Goal: Task Accomplishment & Management: Manage account settings

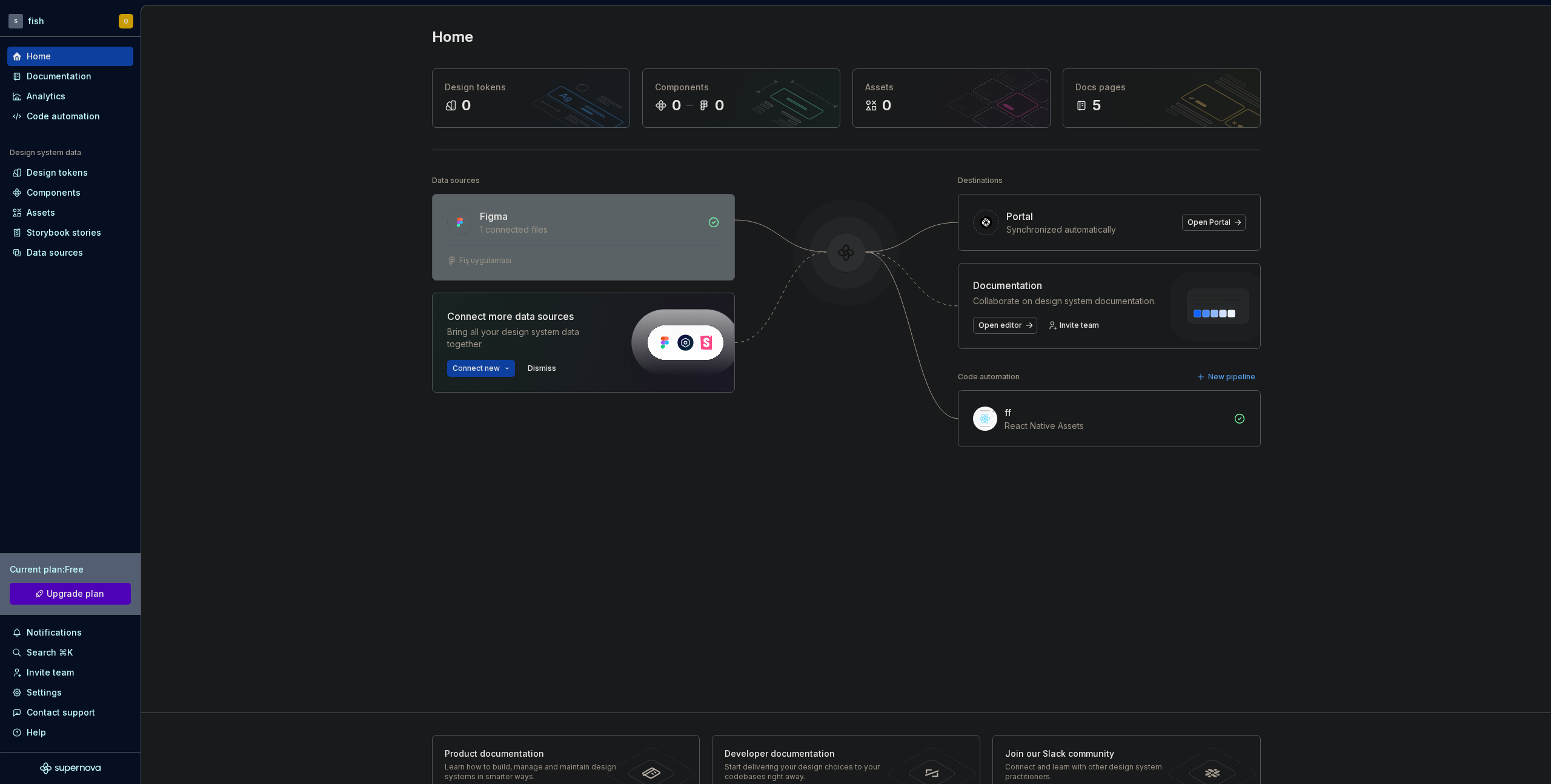
click at [493, 242] on div "Figma 1 connected files" at bounding box center [583, 220] width 302 height 51
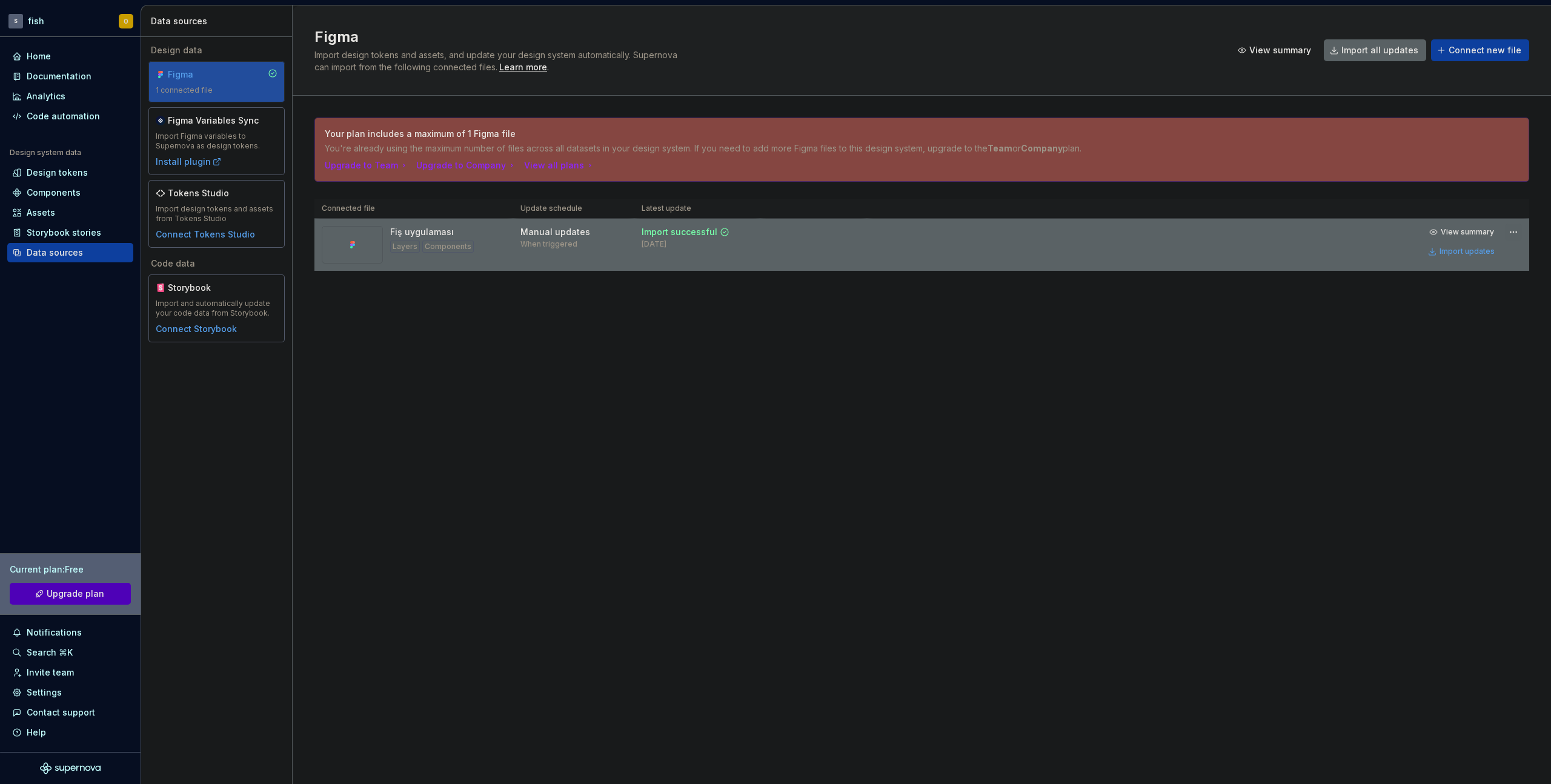
click at [1510, 231] on html "S fish O Home Documentation Analytics Code automation Design system data Design…" at bounding box center [776, 392] width 1551 height 784
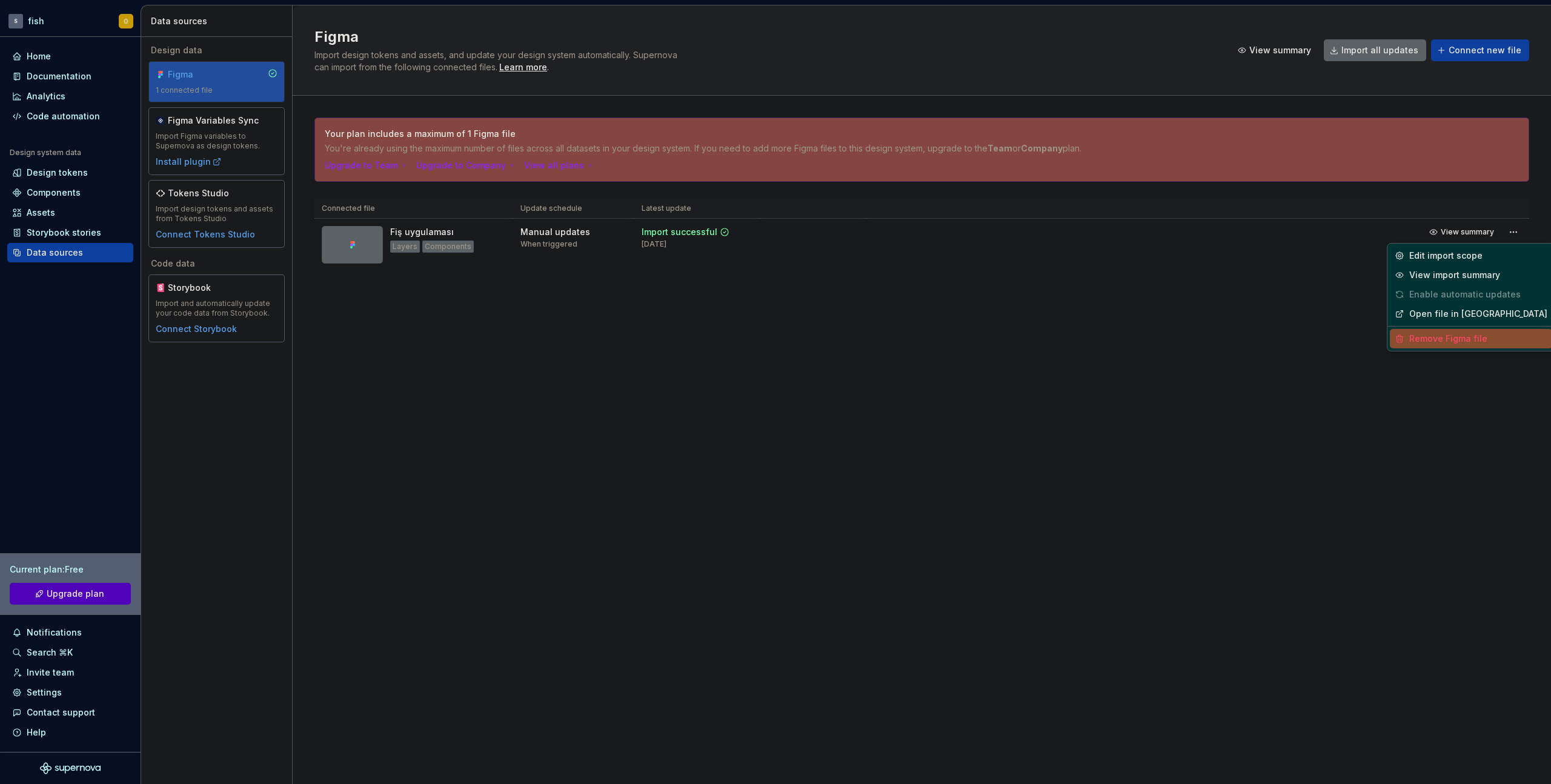
click at [1430, 337] on div "Remove Figma file" at bounding box center [1478, 338] width 138 height 12
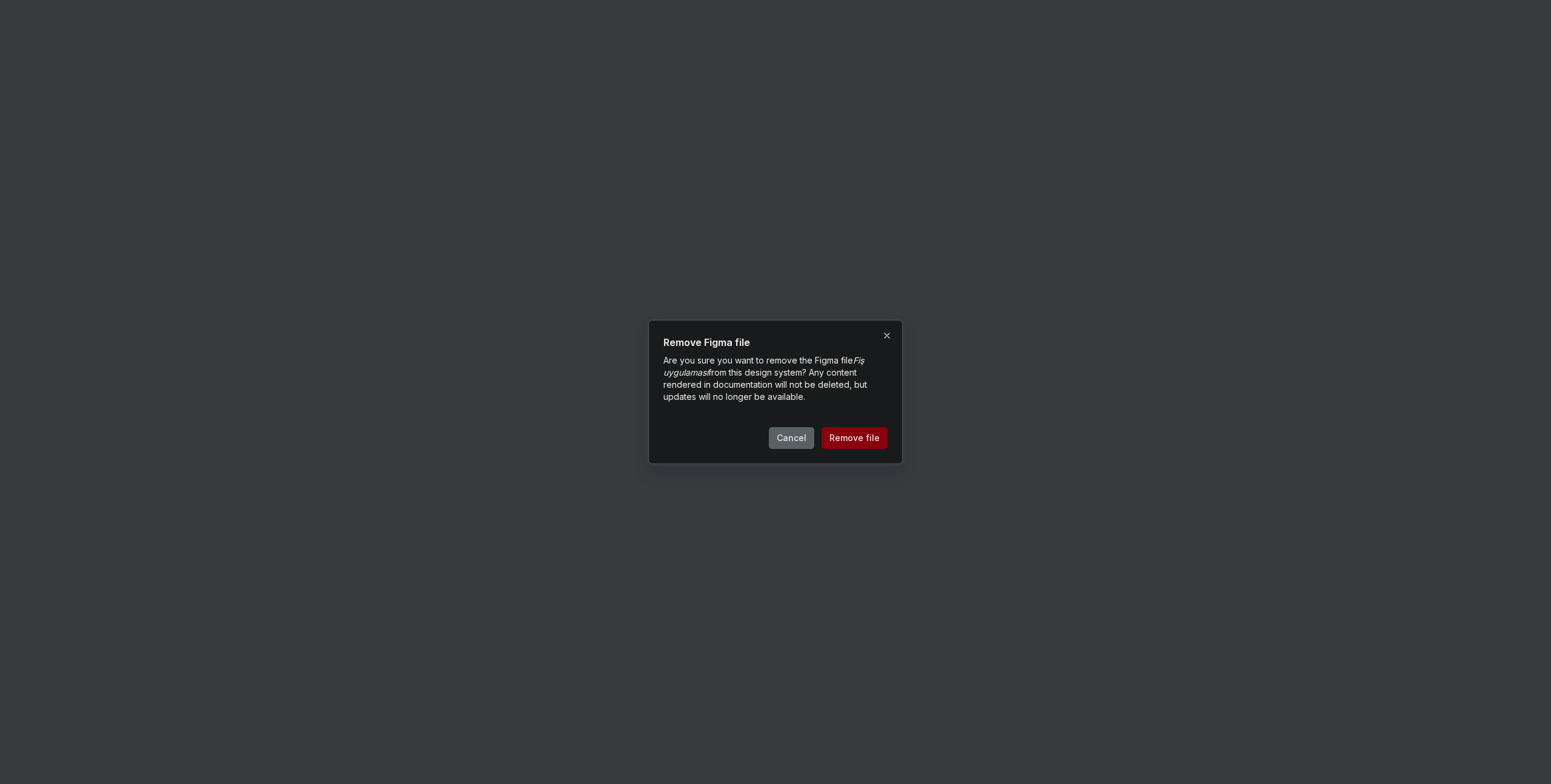
click at [844, 437] on span "Remove file" at bounding box center [854, 438] width 50 height 12
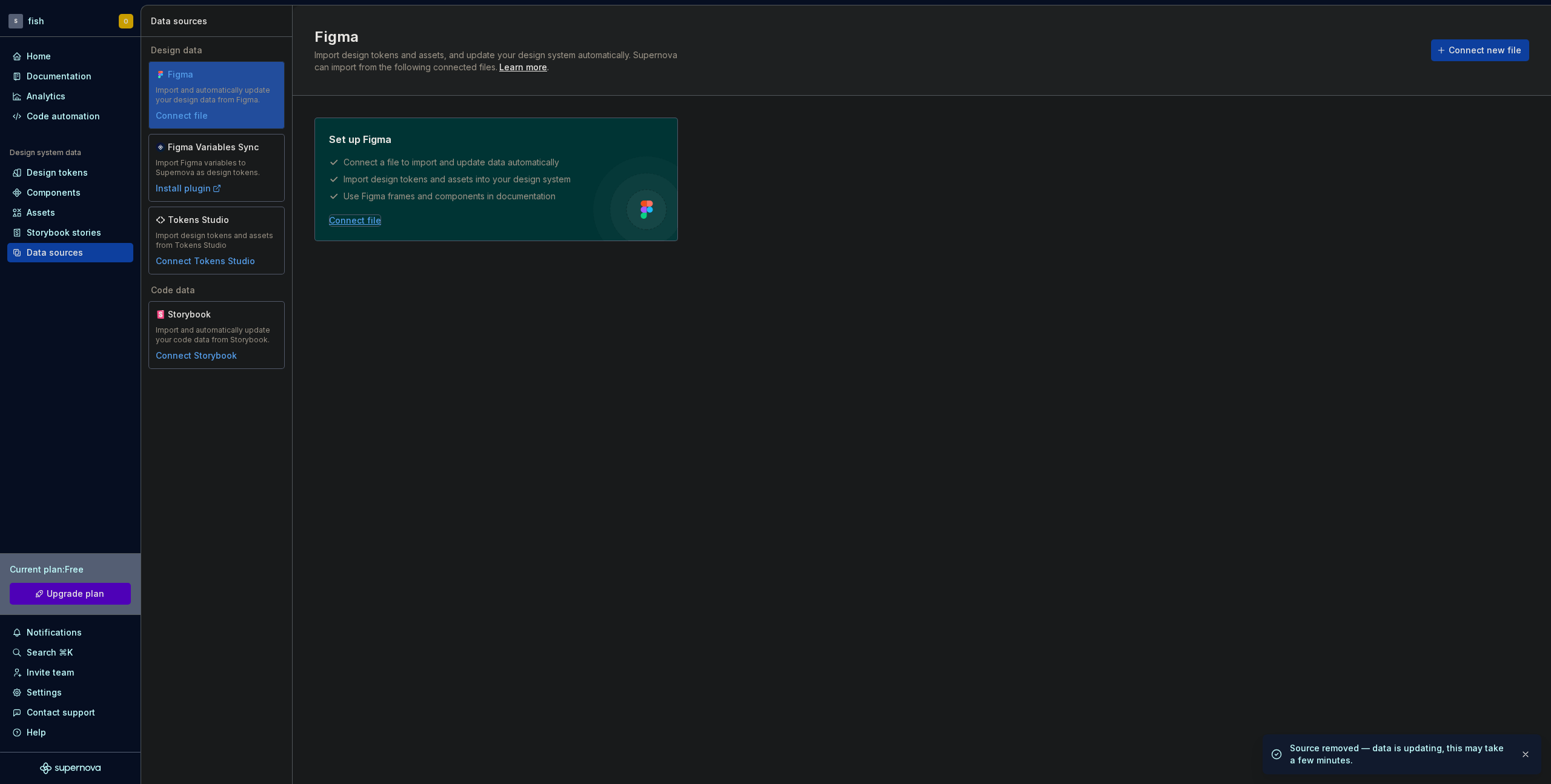
click at [354, 220] on div "Connect file" at bounding box center [355, 220] width 52 height 12
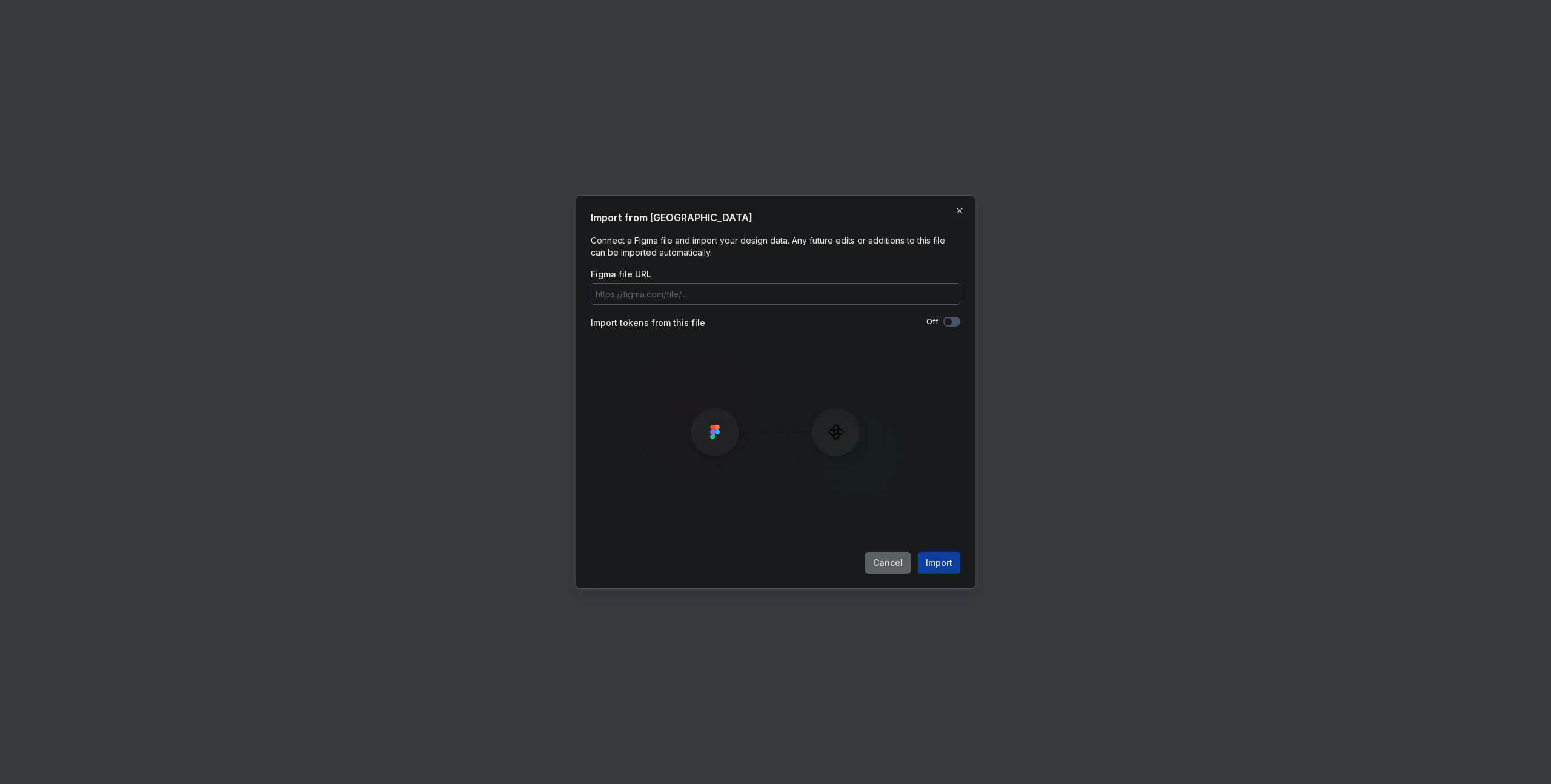
click at [952, 322] on icon "button" at bounding box center [948, 322] width 10 height 7
click at [727, 429] on img at bounding box center [776, 431] width 351 height 182
click at [771, 291] on input "Figma file URL" at bounding box center [776, 294] width 369 height 22
paste input "[URL][DOMAIN_NAME]"
type input "[URL][DOMAIN_NAME]"
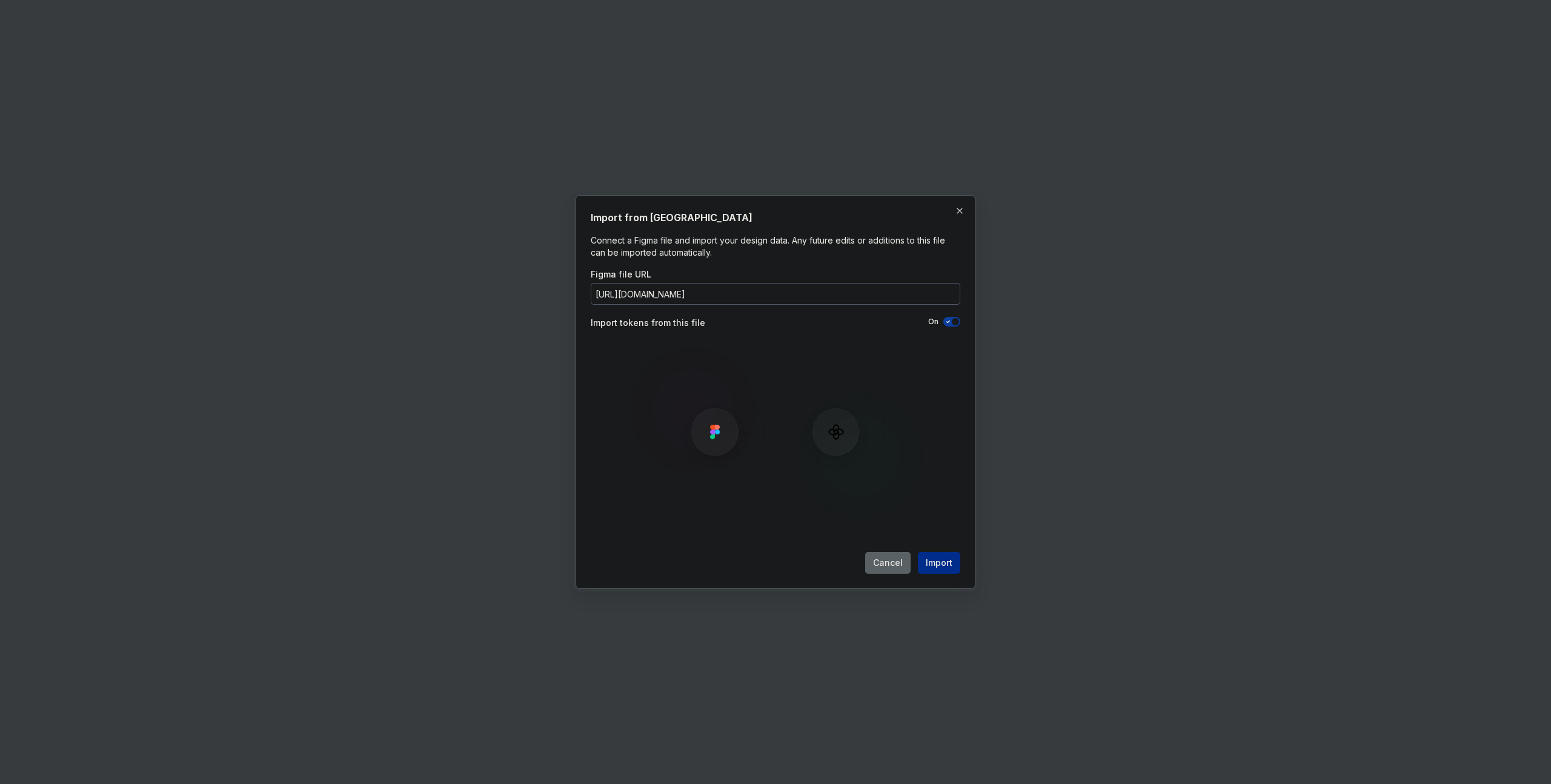
click at [938, 563] on span "Import" at bounding box center [940, 562] width 27 height 12
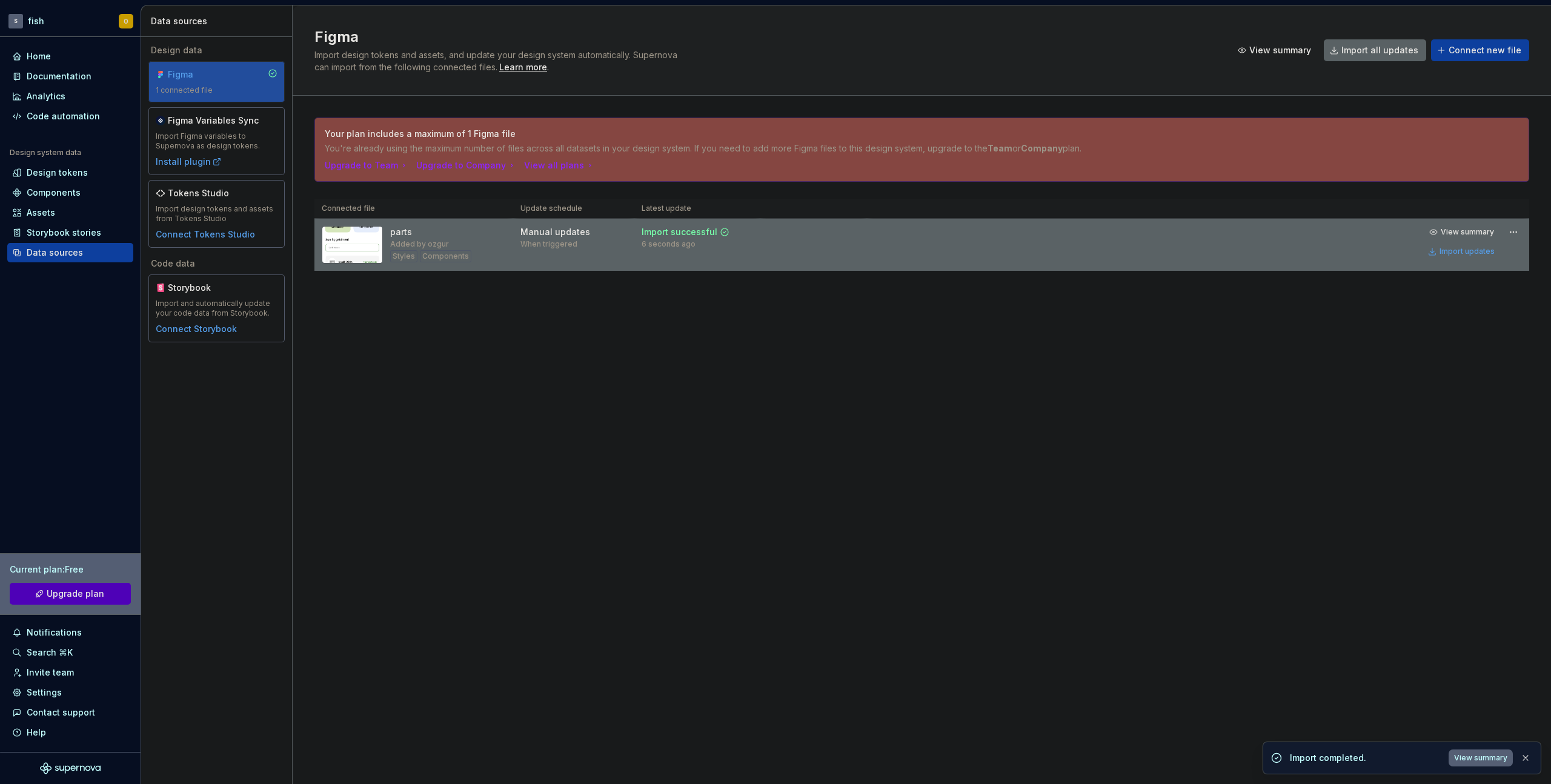
click at [345, 237] on img at bounding box center [352, 245] width 61 height 37
click at [1466, 230] on span "View summary" at bounding box center [1467, 231] width 53 height 10
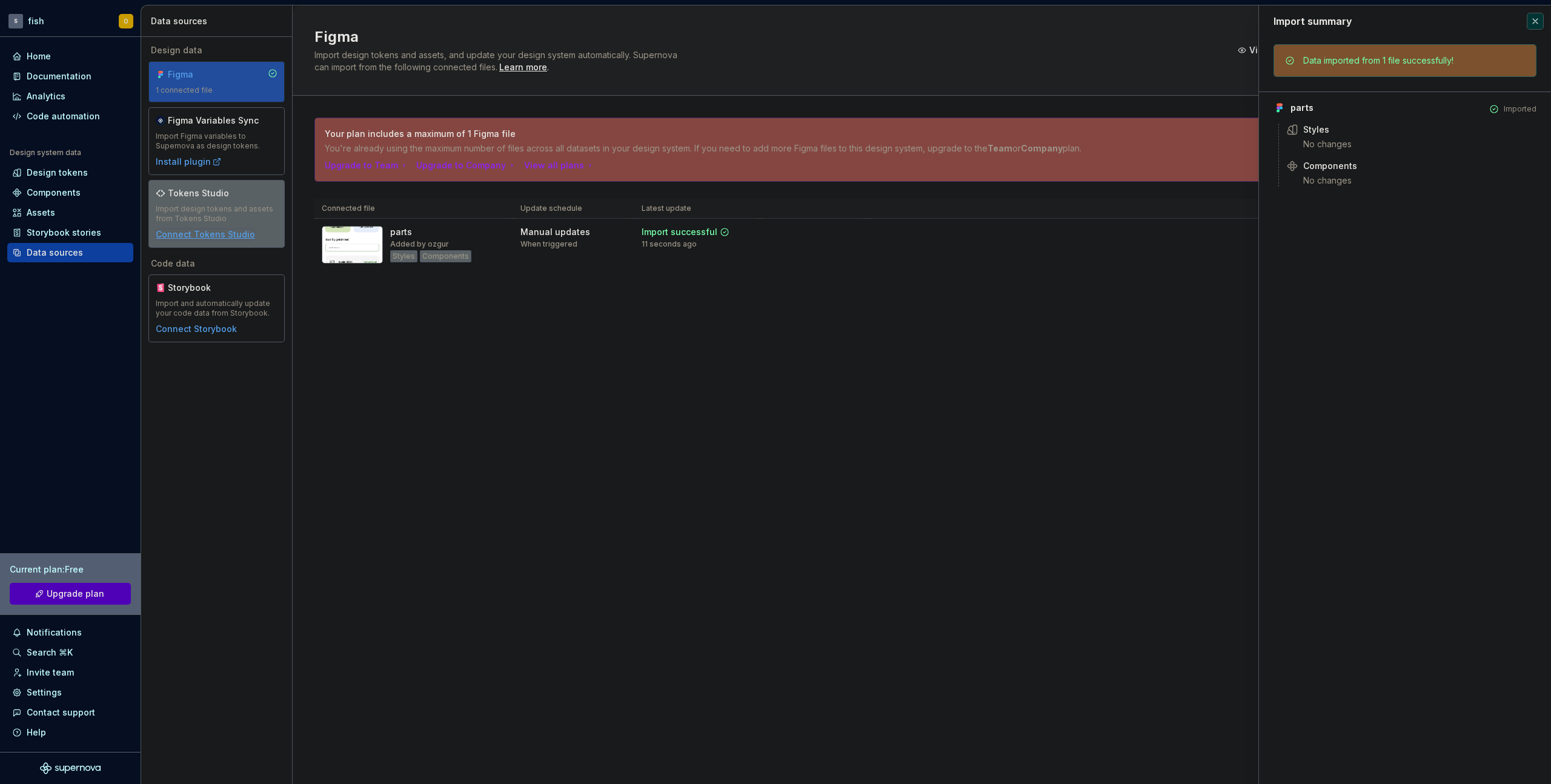
click at [220, 238] on div "Connect Tokens Studio" at bounding box center [205, 234] width 100 height 12
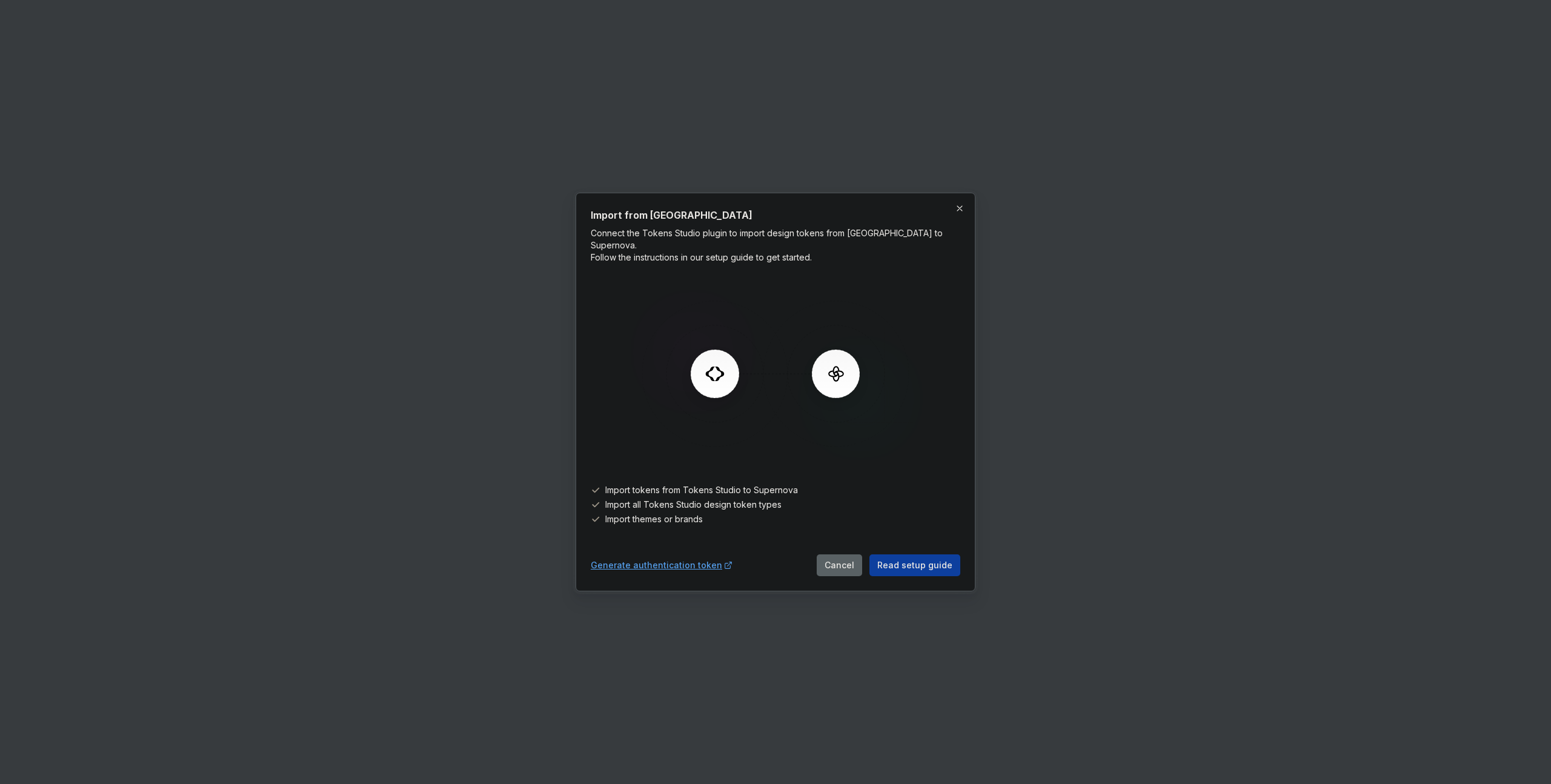
click at [731, 249] on p "Connect the Tokens Studio plugin to import design tokens from [GEOGRAPHIC_DATA]…" at bounding box center [776, 245] width 369 height 37
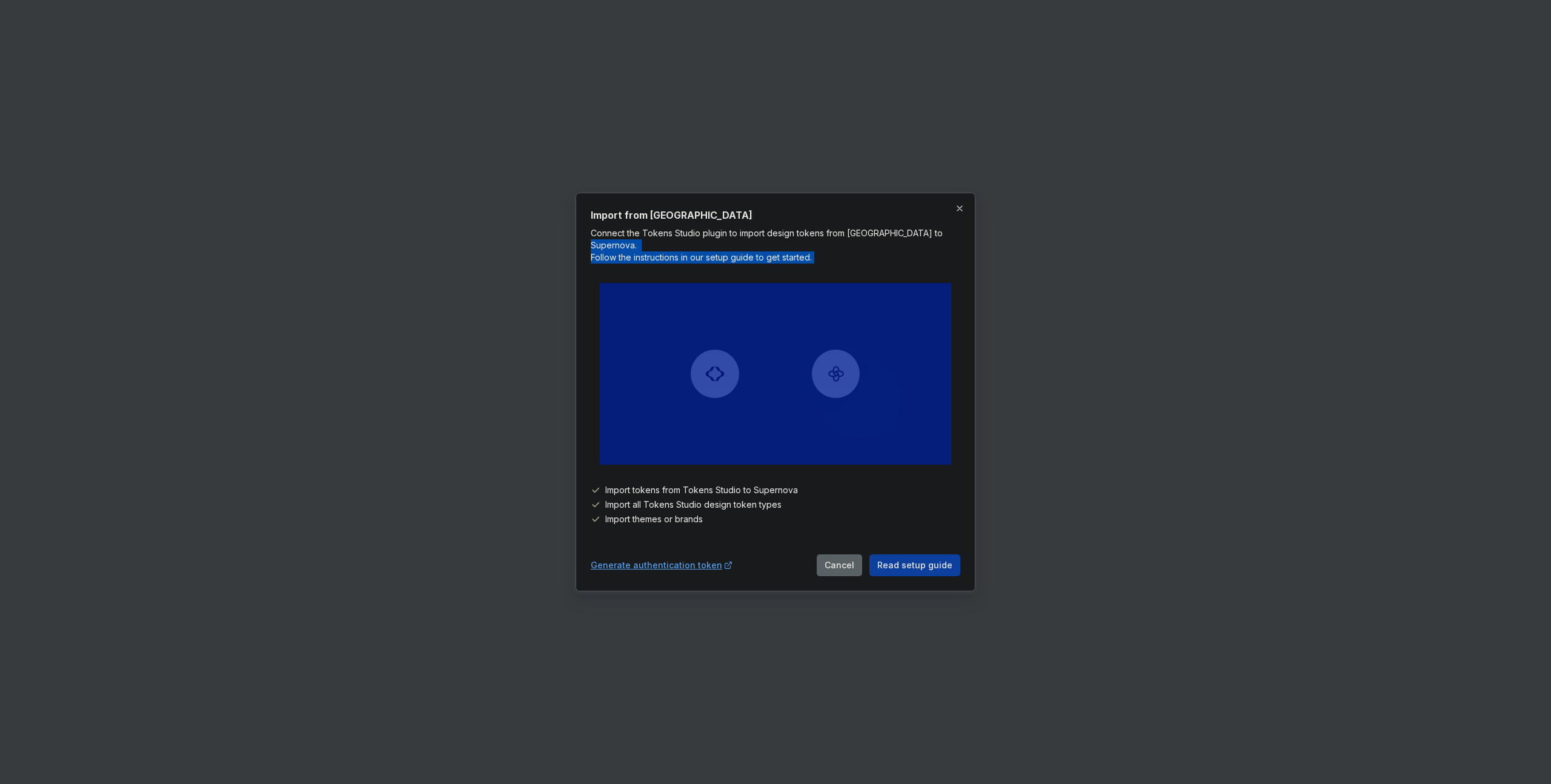
click at [731, 249] on p "Connect the Tokens Studio plugin to import design tokens from [GEOGRAPHIC_DATA]…" at bounding box center [776, 245] width 369 height 37
click at [657, 562] on div "Generate authentication token" at bounding box center [662, 565] width 142 height 12
click at [725, 372] on img at bounding box center [776, 374] width 351 height 182
click at [709, 273] on div at bounding box center [776, 374] width 369 height 201
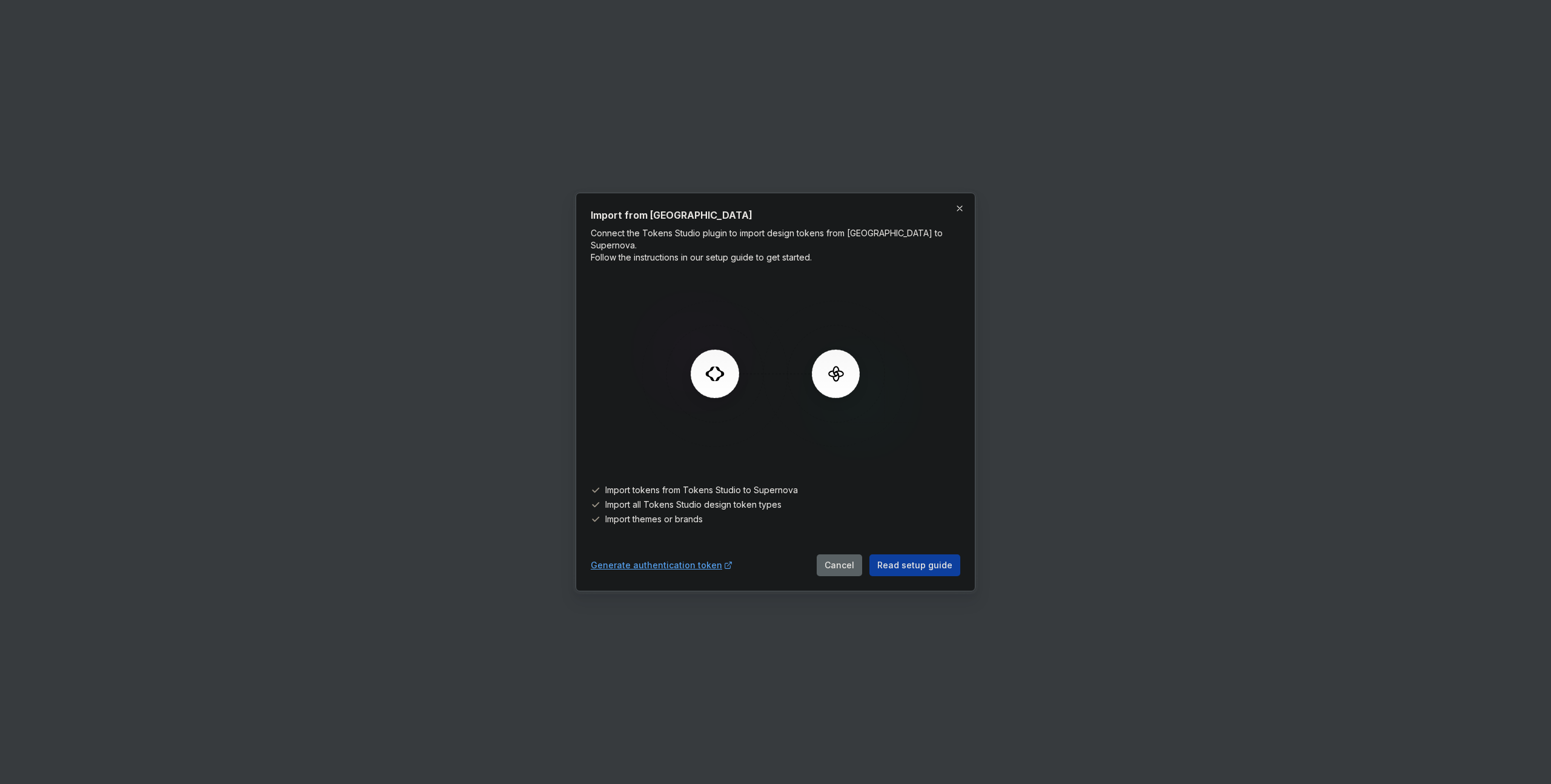
click at [721, 255] on p "Connect the Tokens Studio plugin to import design tokens from [GEOGRAPHIC_DATA]…" at bounding box center [776, 245] width 369 height 37
click at [957, 217] on button "button" at bounding box center [960, 208] width 17 height 17
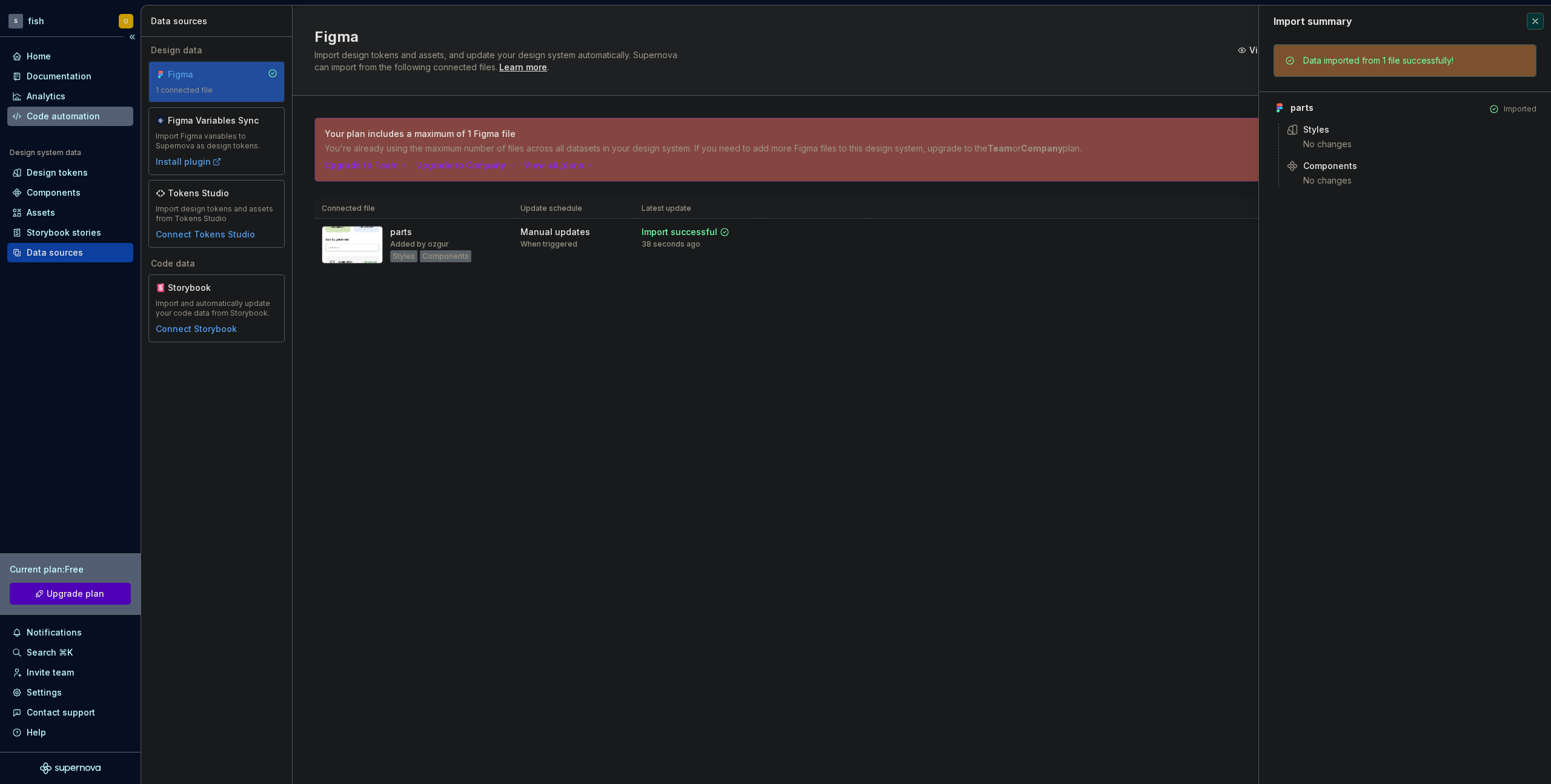
click at [74, 123] on div "Code automation" at bounding box center [70, 116] width 126 height 19
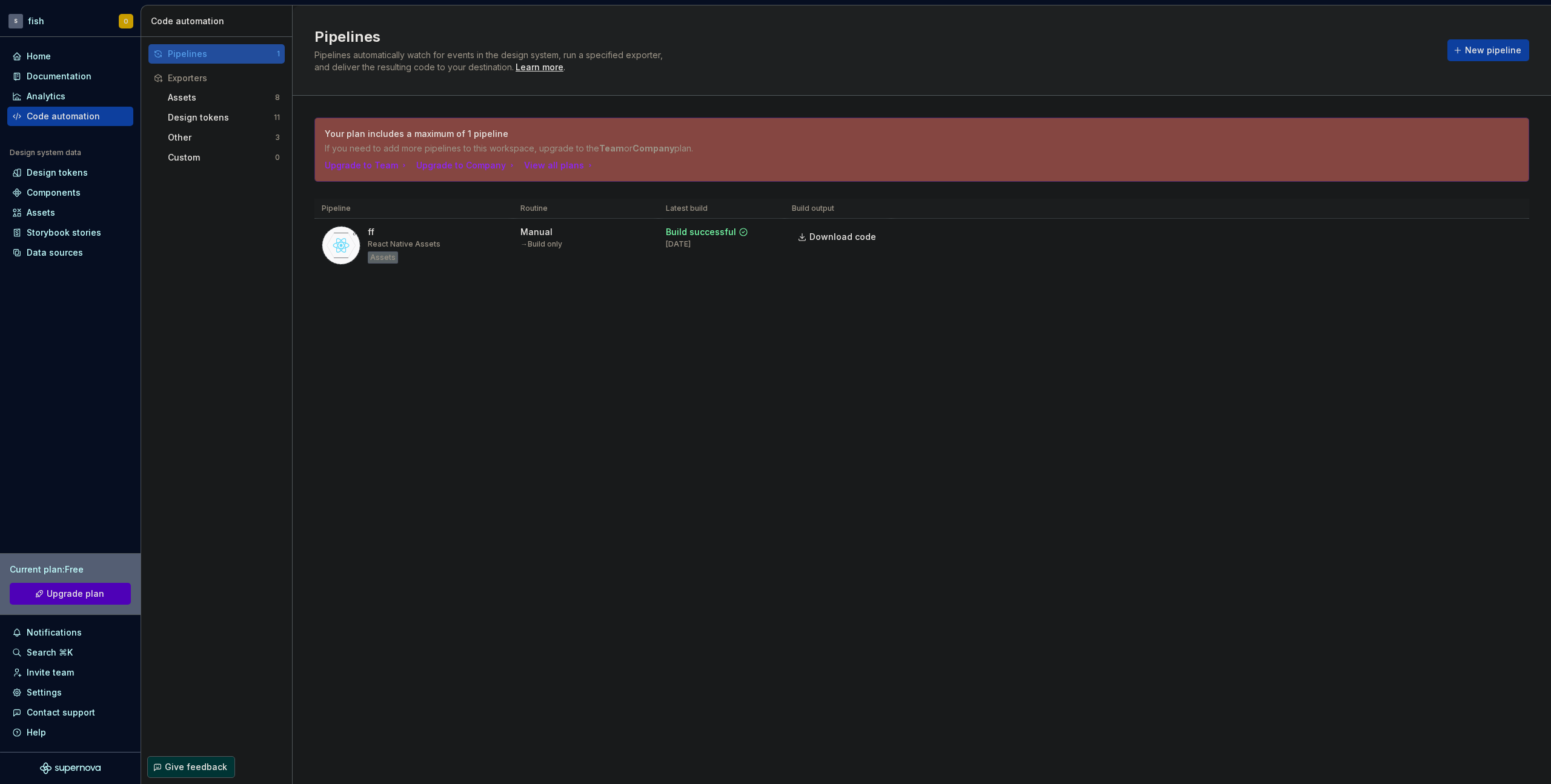
click at [223, 86] on div "Exporters" at bounding box center [217, 78] width 136 height 19
click at [225, 93] on div "Assets" at bounding box center [221, 97] width 107 height 12
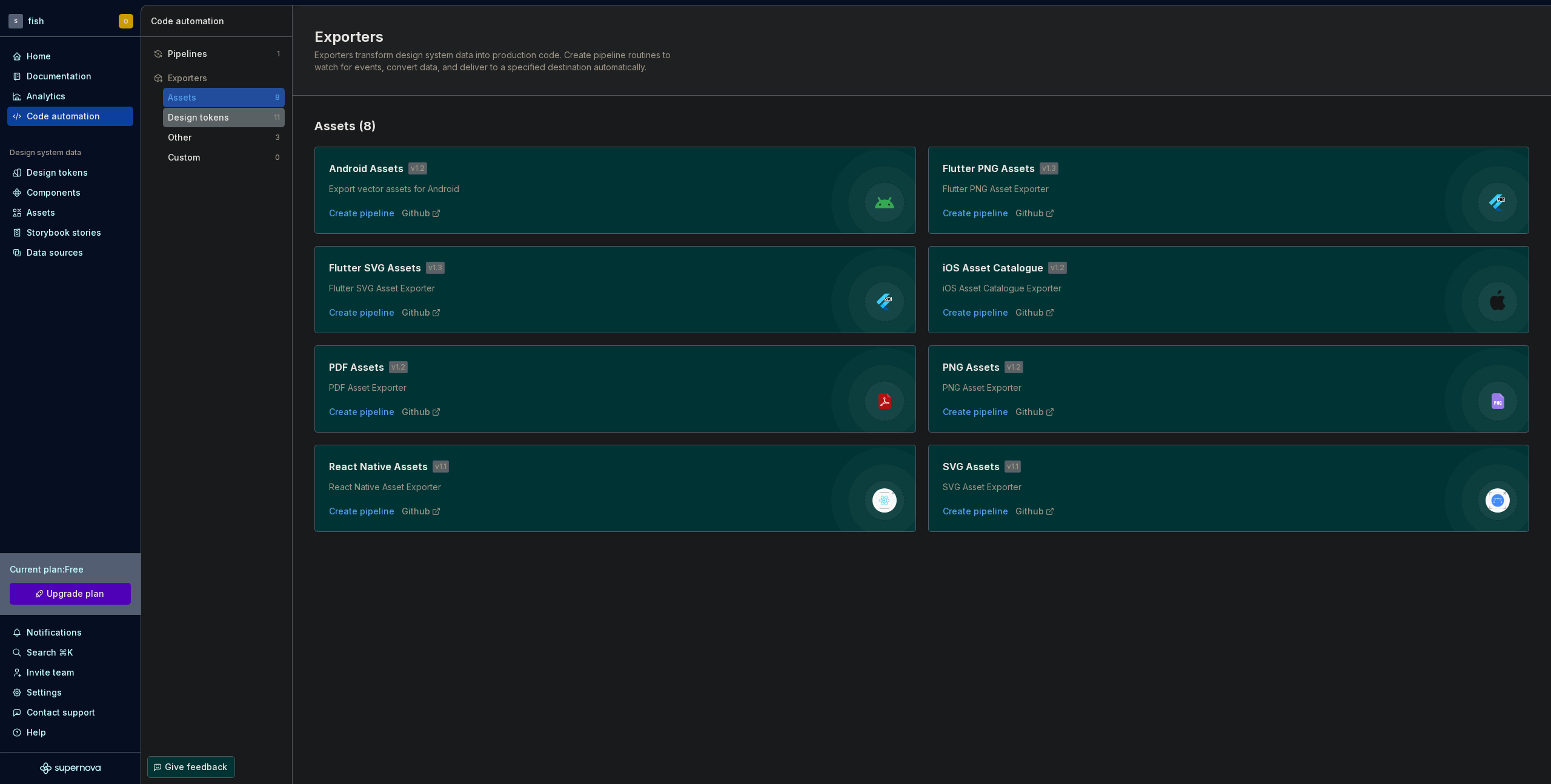
click at [244, 122] on div "Design tokens" at bounding box center [221, 118] width 106 height 12
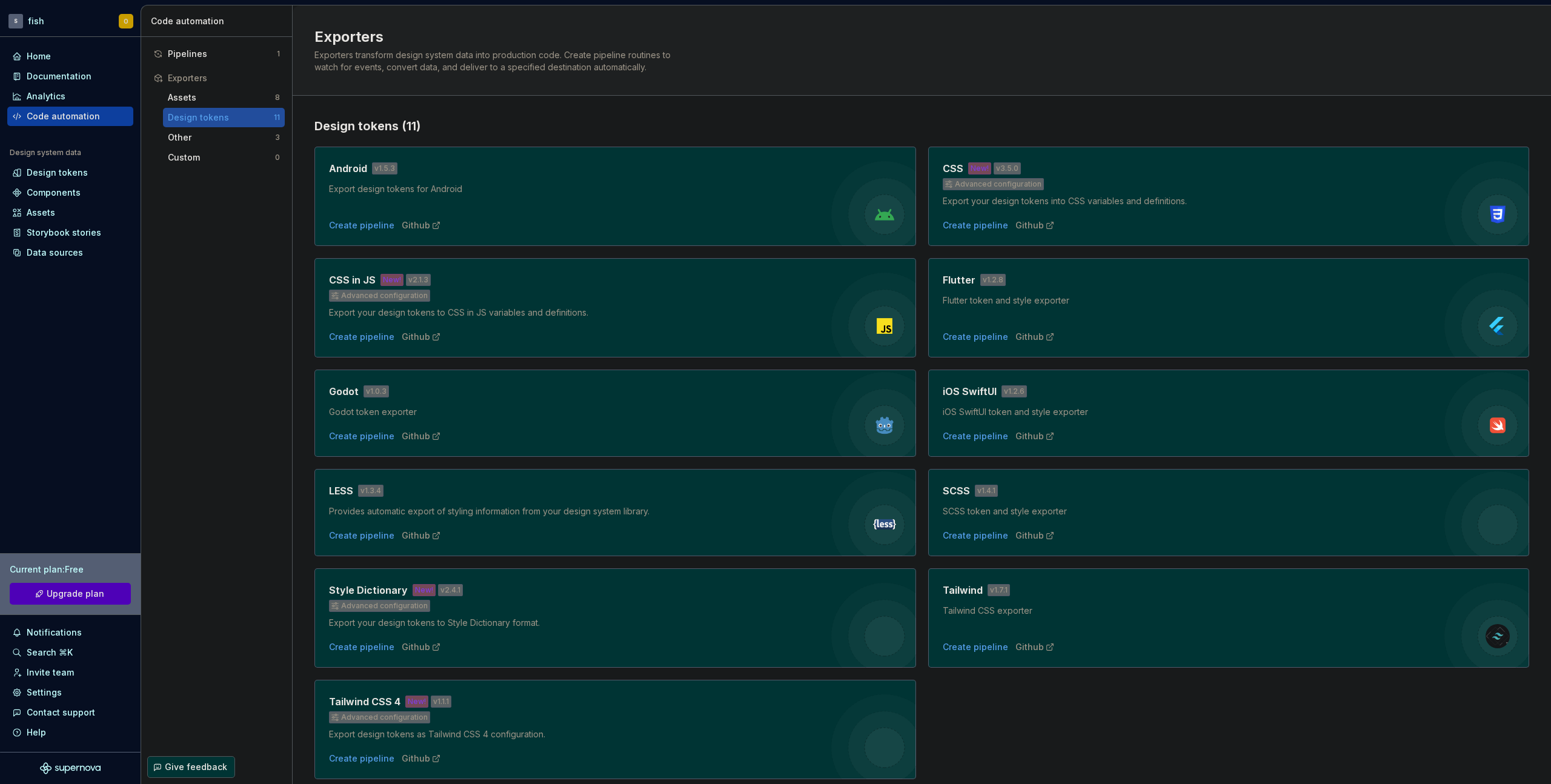
scroll to position [41, 0]
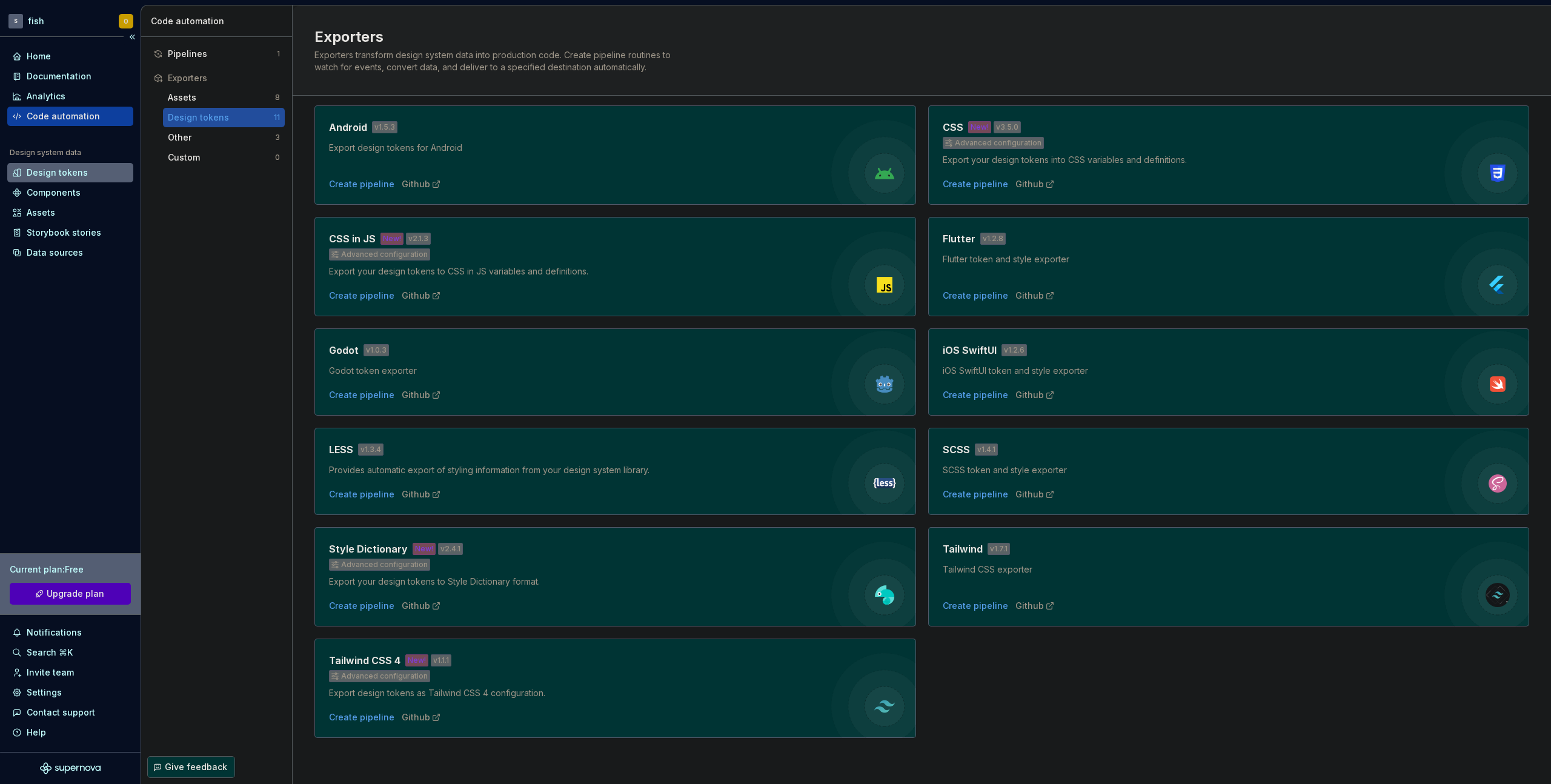
click at [80, 175] on div "Design tokens" at bounding box center [58, 172] width 61 height 12
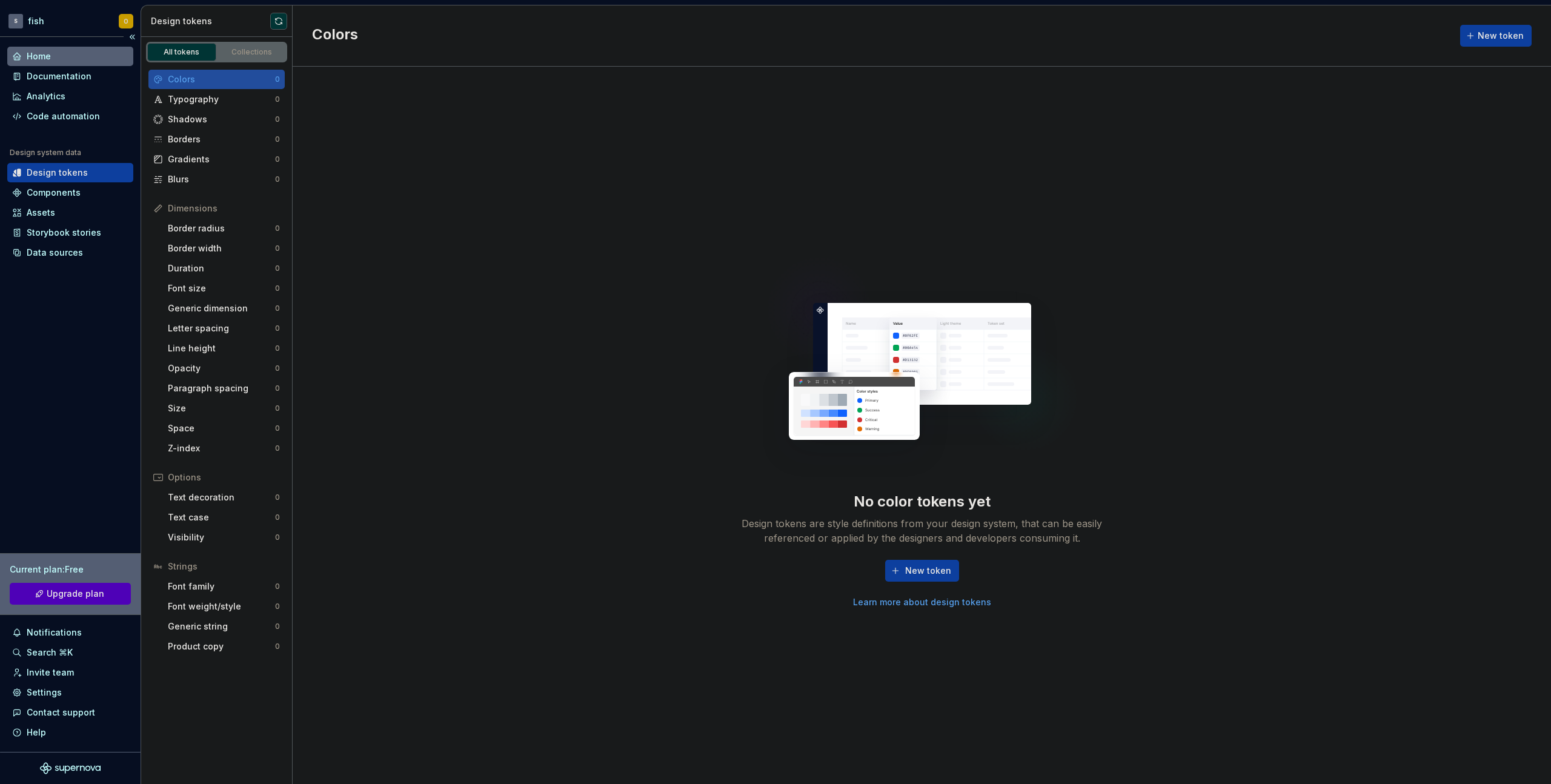
click at [41, 60] on div "Home" at bounding box center [39, 56] width 24 height 12
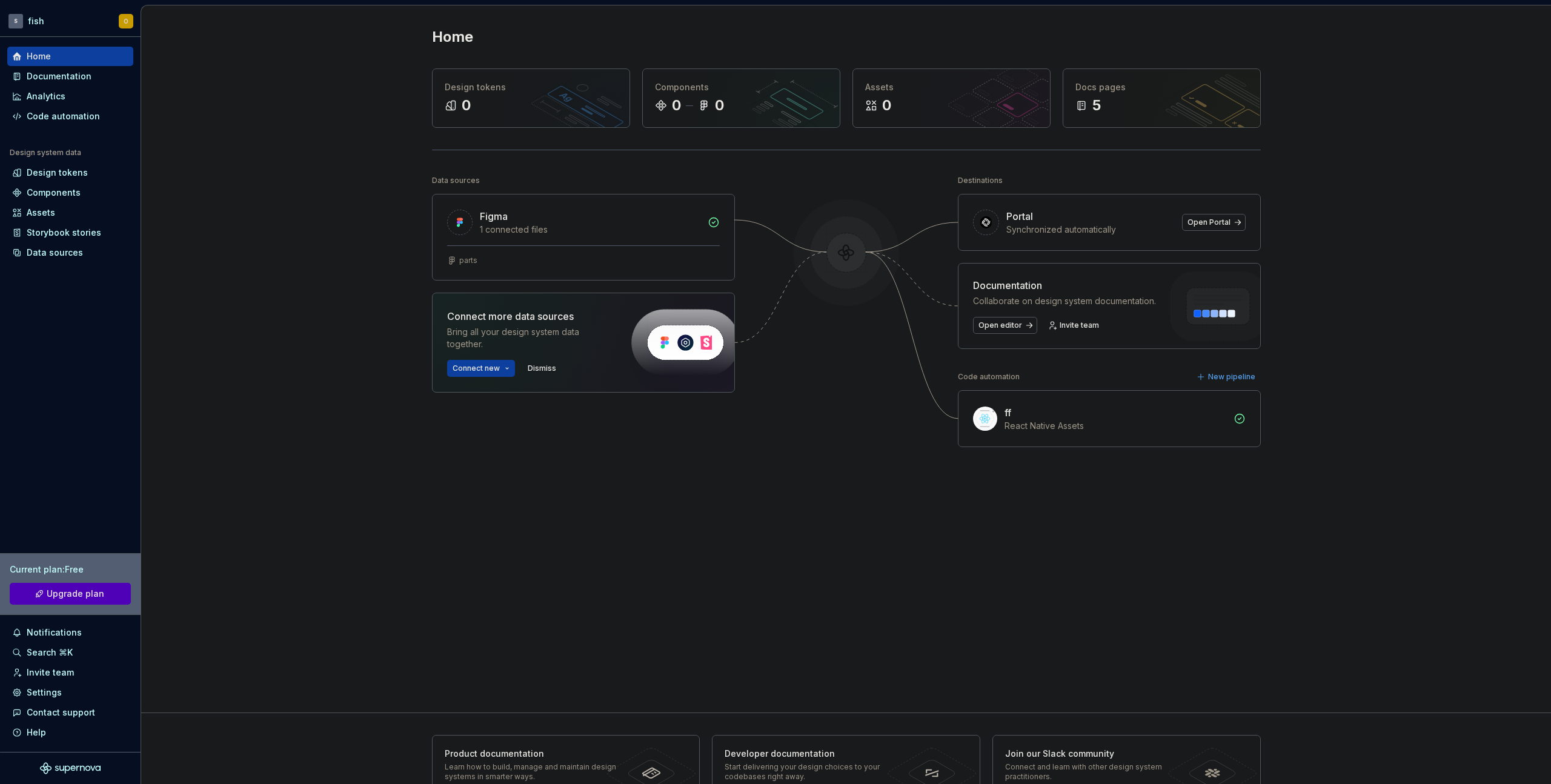
click at [996, 410] on div "ff React Native Assets" at bounding box center [1109, 419] width 302 height 55
click at [101, 124] on div "Code automation" at bounding box center [70, 116] width 126 height 19
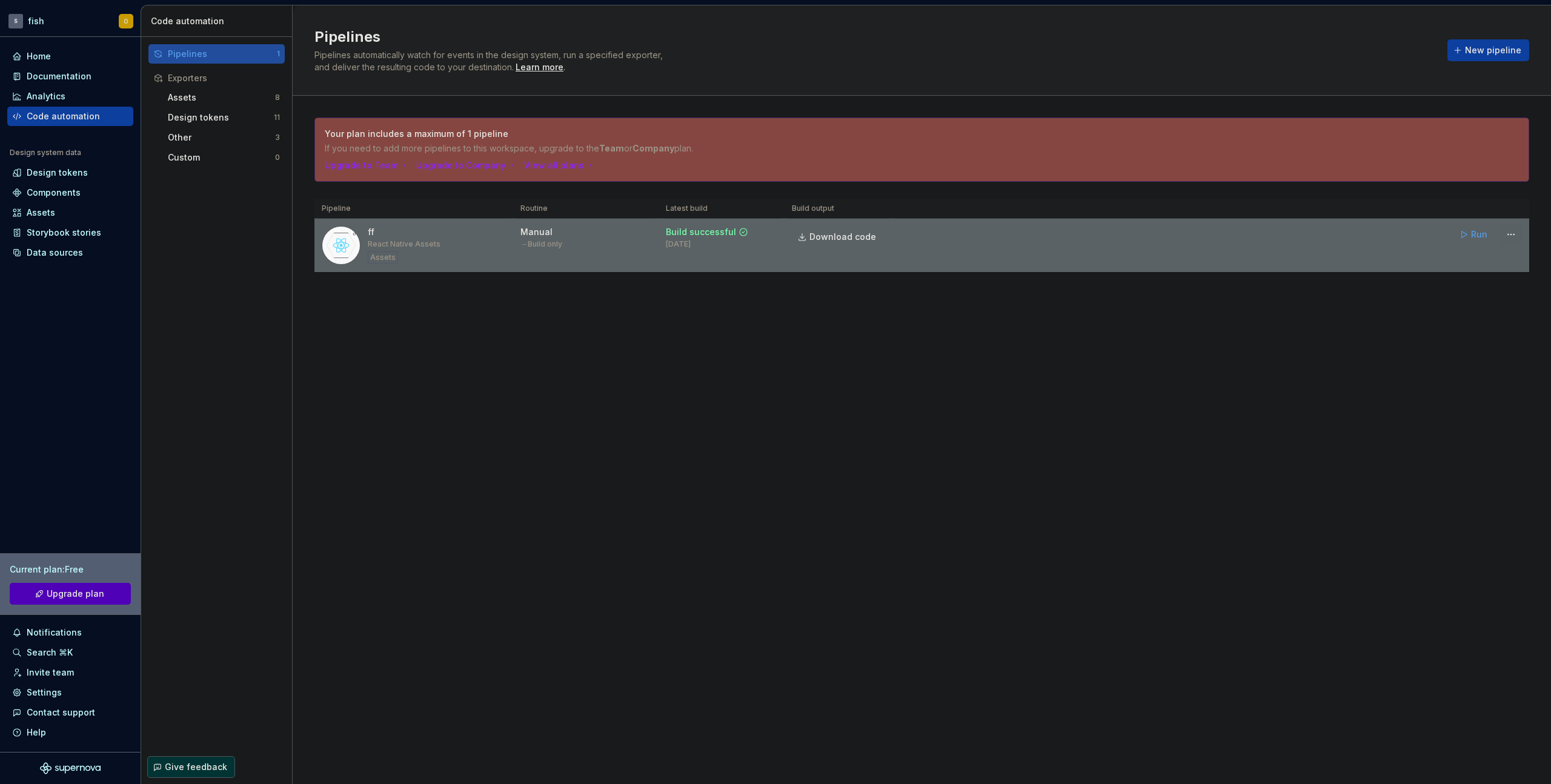
click at [1508, 231] on html "S fish O Home Documentation Analytics Code automation Design system data Design…" at bounding box center [776, 392] width 1551 height 784
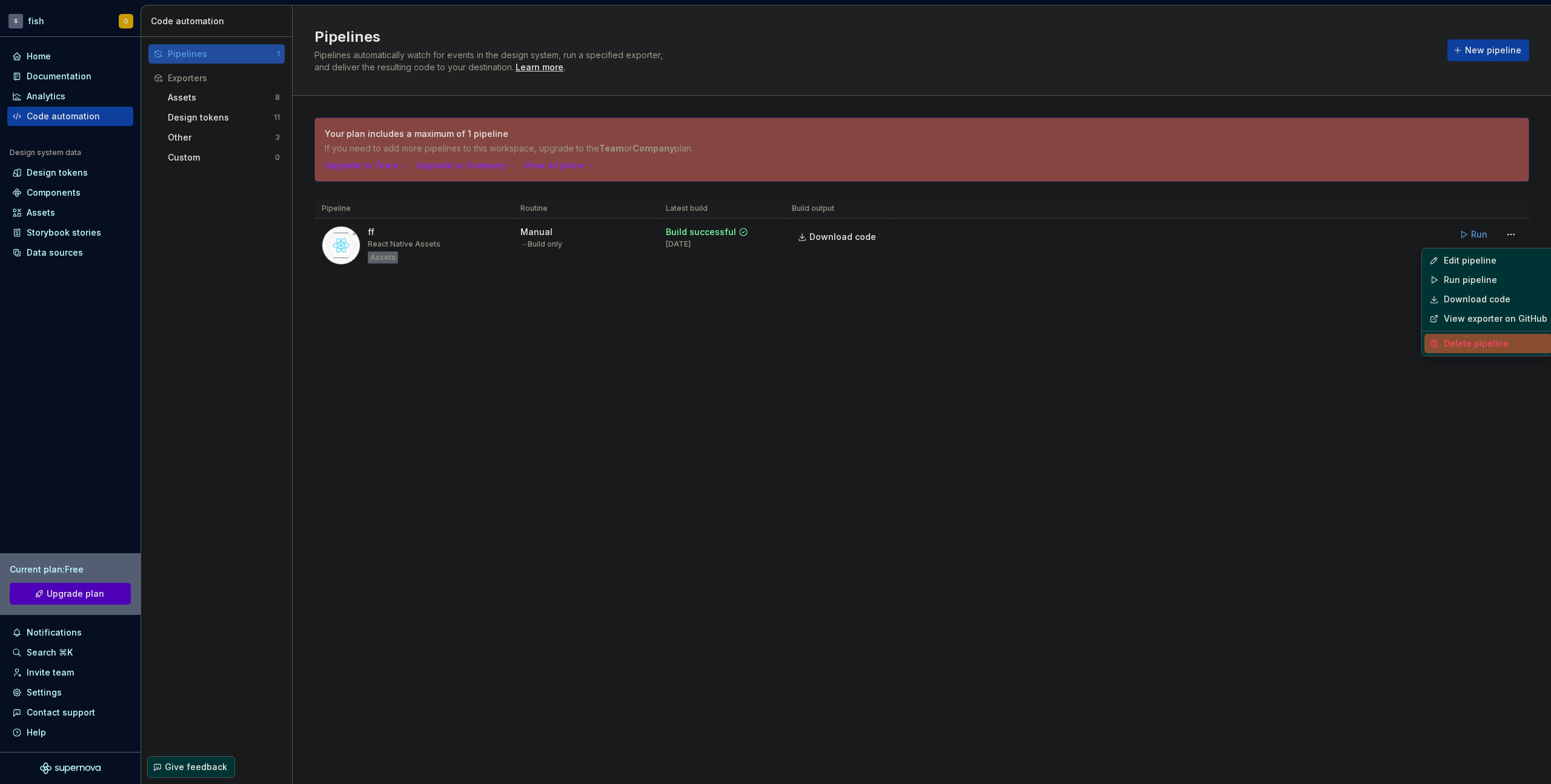
click at [1471, 351] on div "Delete pipeline" at bounding box center [1488, 344] width 128 height 19
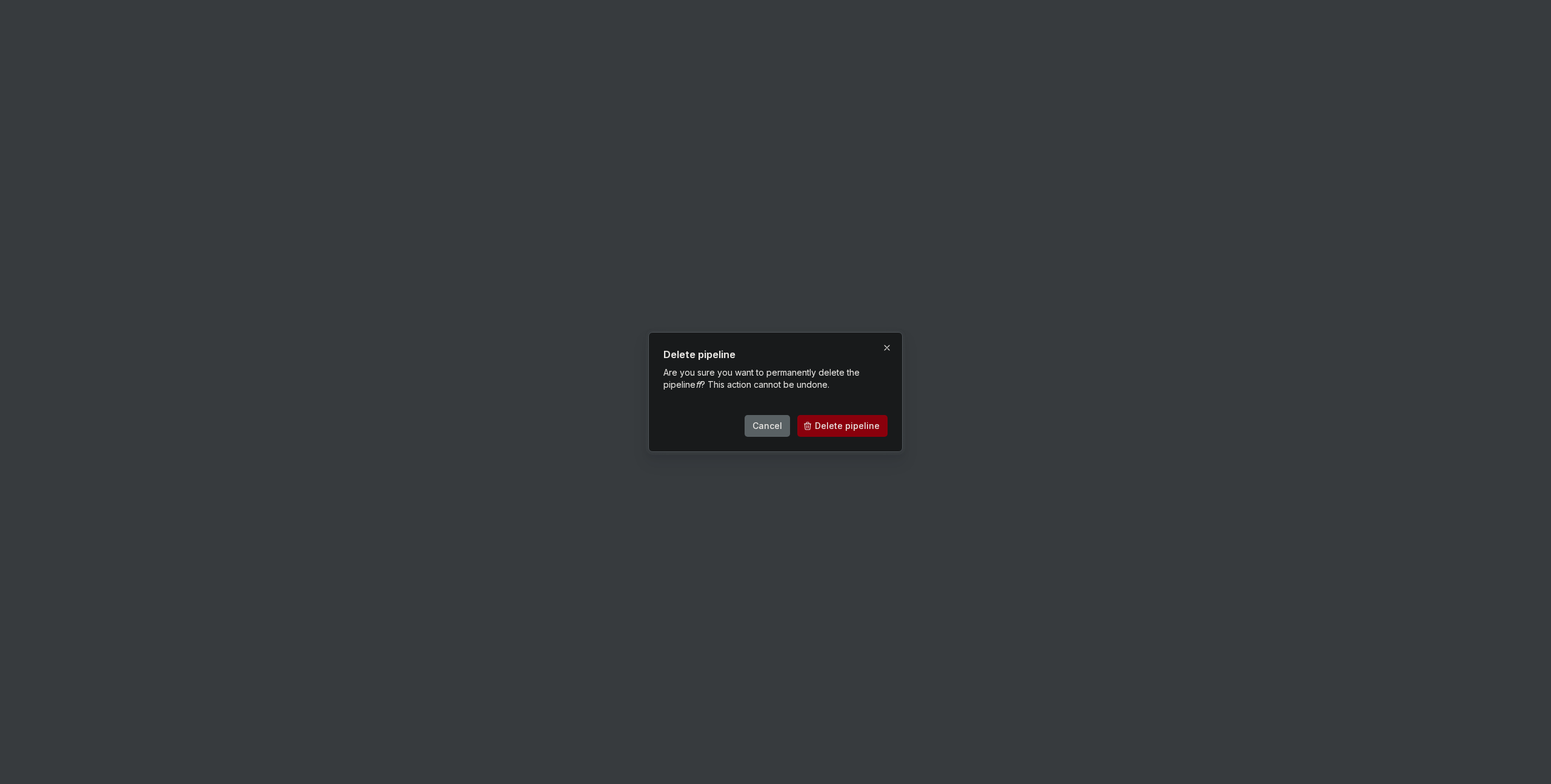
click at [829, 426] on span "Delete pipeline" at bounding box center [847, 425] width 65 height 12
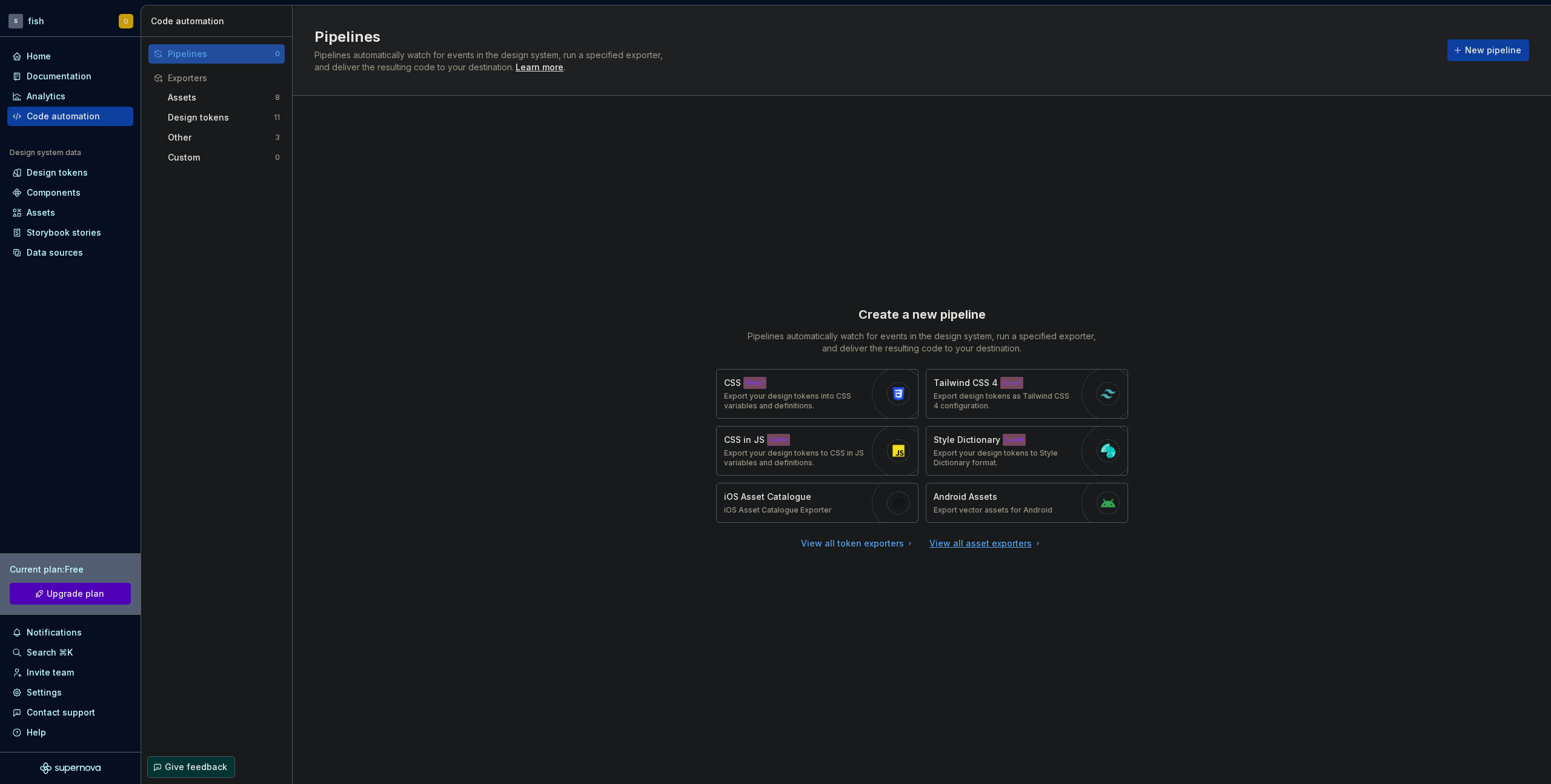
click at [963, 545] on div "View all asset exporters" at bounding box center [986, 543] width 113 height 12
click at [889, 548] on div "View all token exporters" at bounding box center [858, 543] width 114 height 12
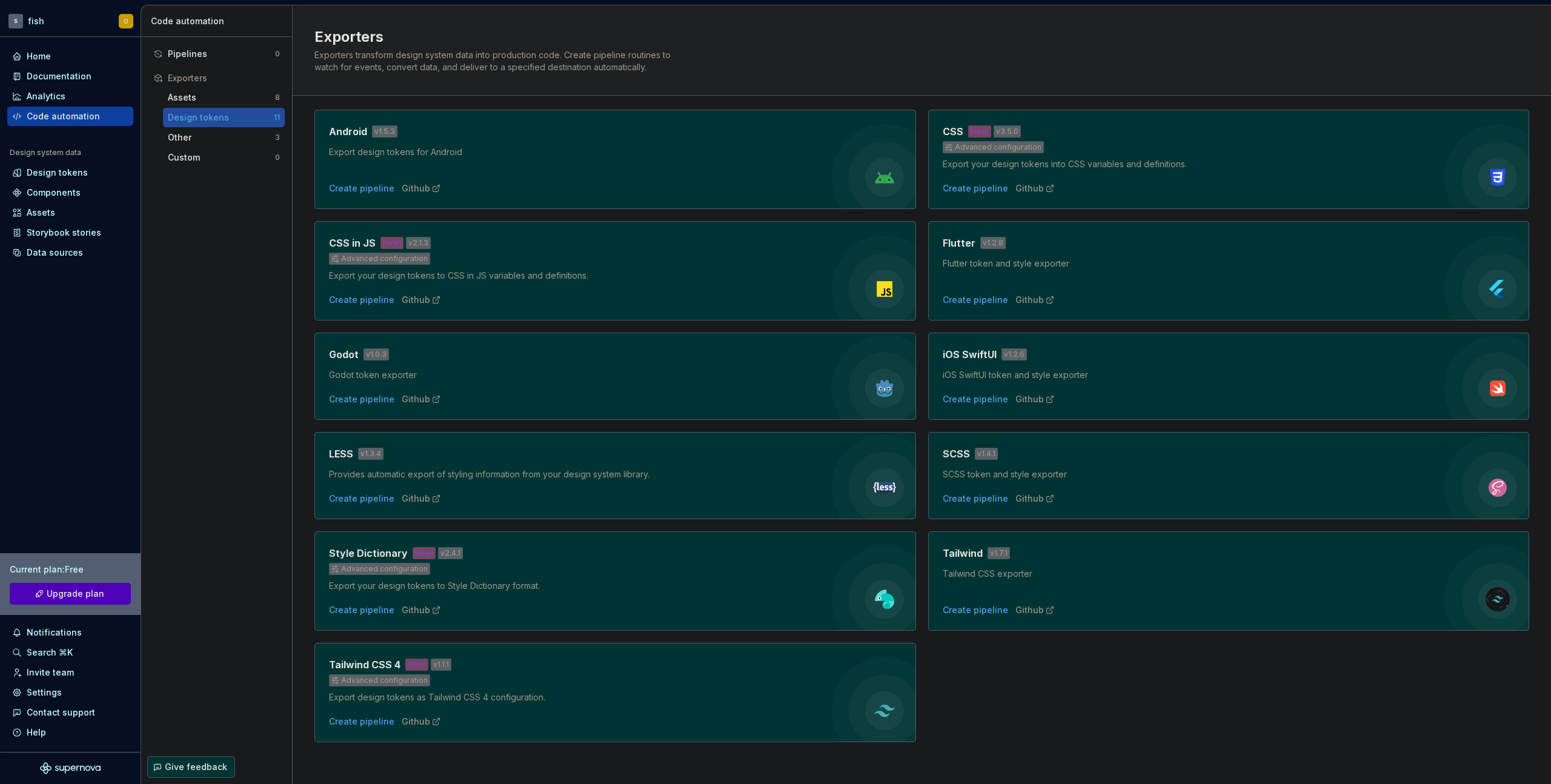
scroll to position [40, 0]
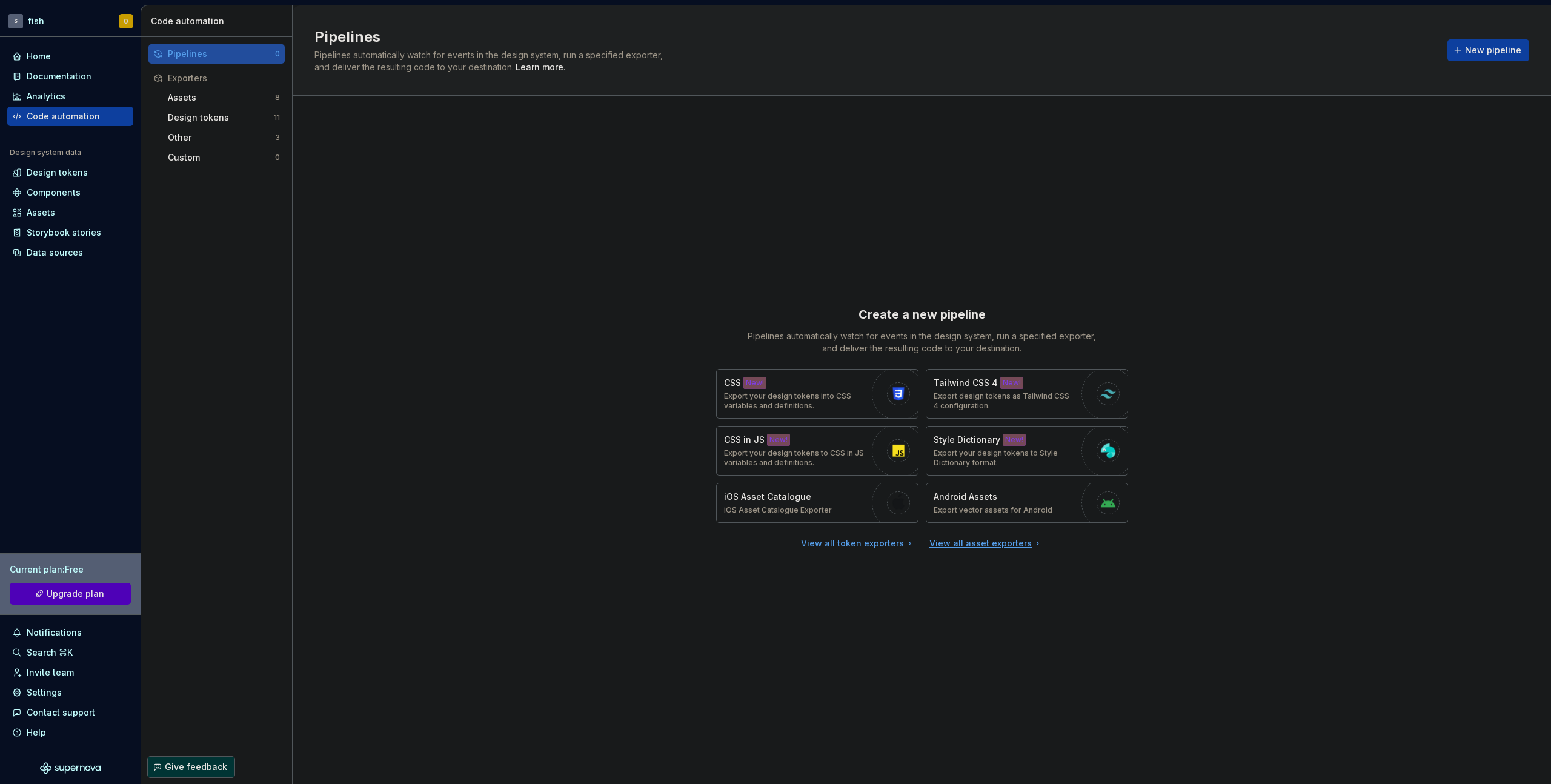
click at [946, 544] on div "View all asset exporters" at bounding box center [986, 543] width 113 height 12
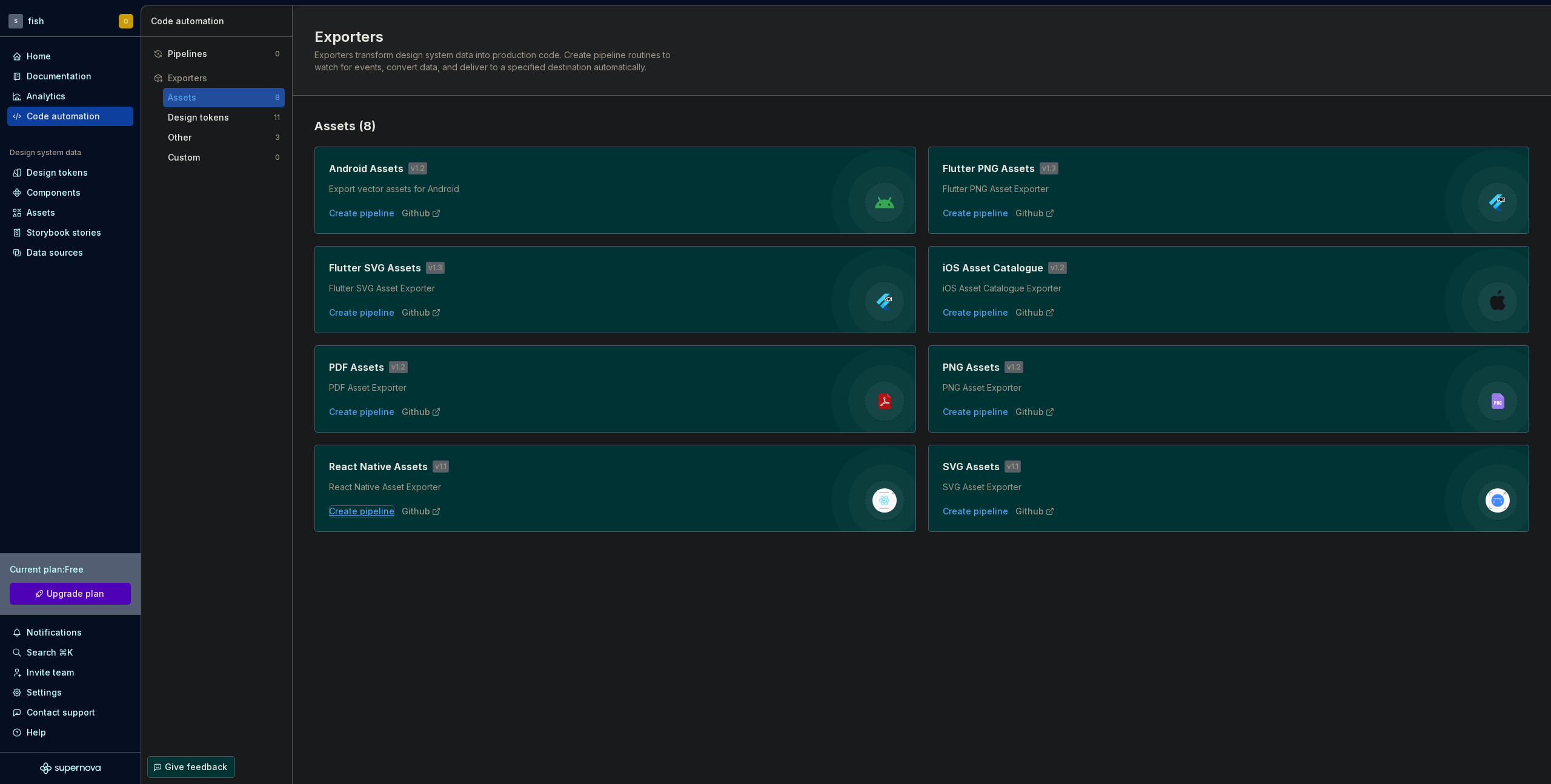
click at [368, 509] on div "Create pipeline" at bounding box center [361, 511] width 65 height 12
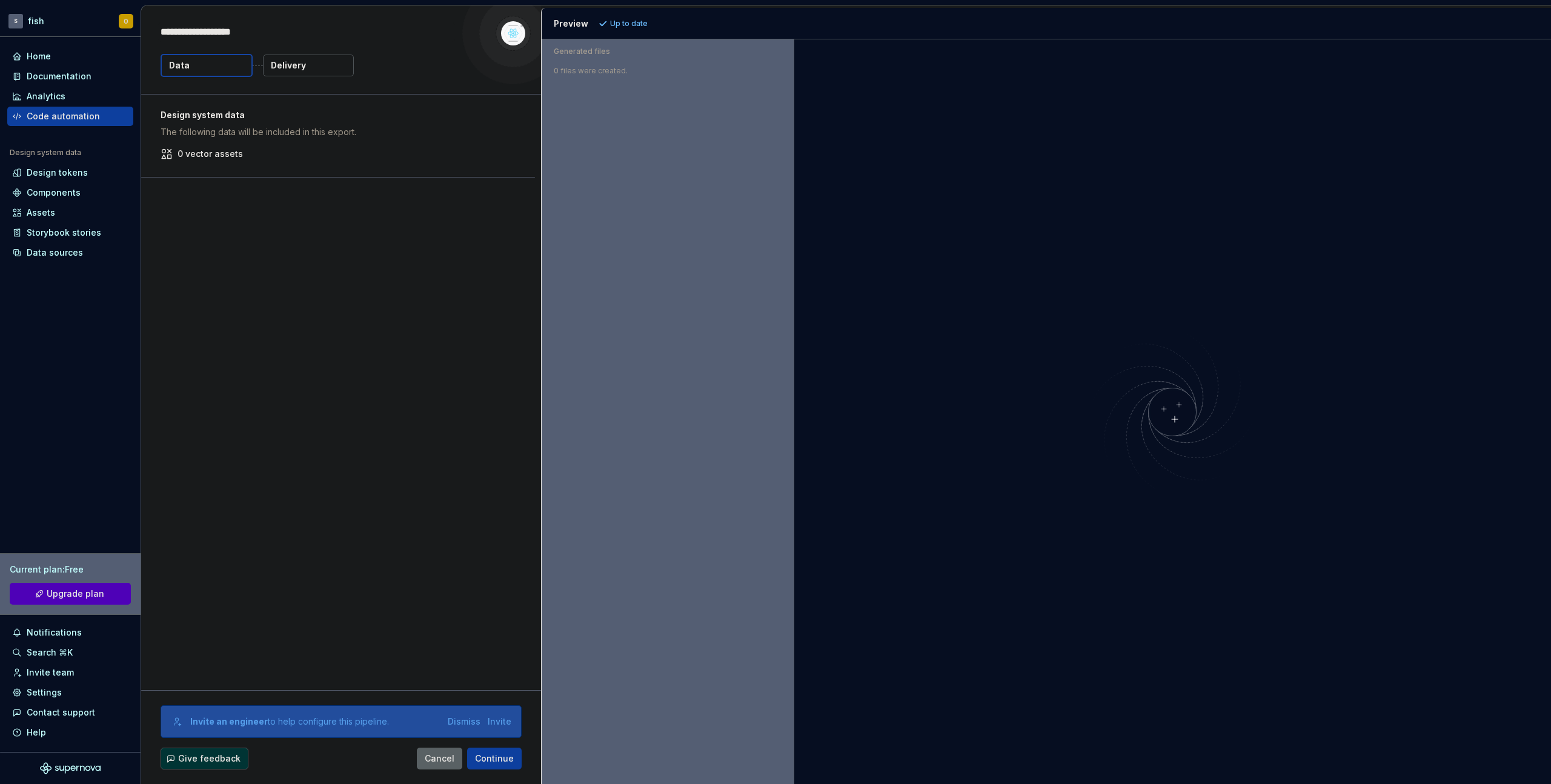
click at [296, 237] on div "Design system data The following data will be included in this export. 0 vector…" at bounding box center [341, 392] width 400 height 595
click at [493, 763] on span "Continue" at bounding box center [495, 758] width 39 height 12
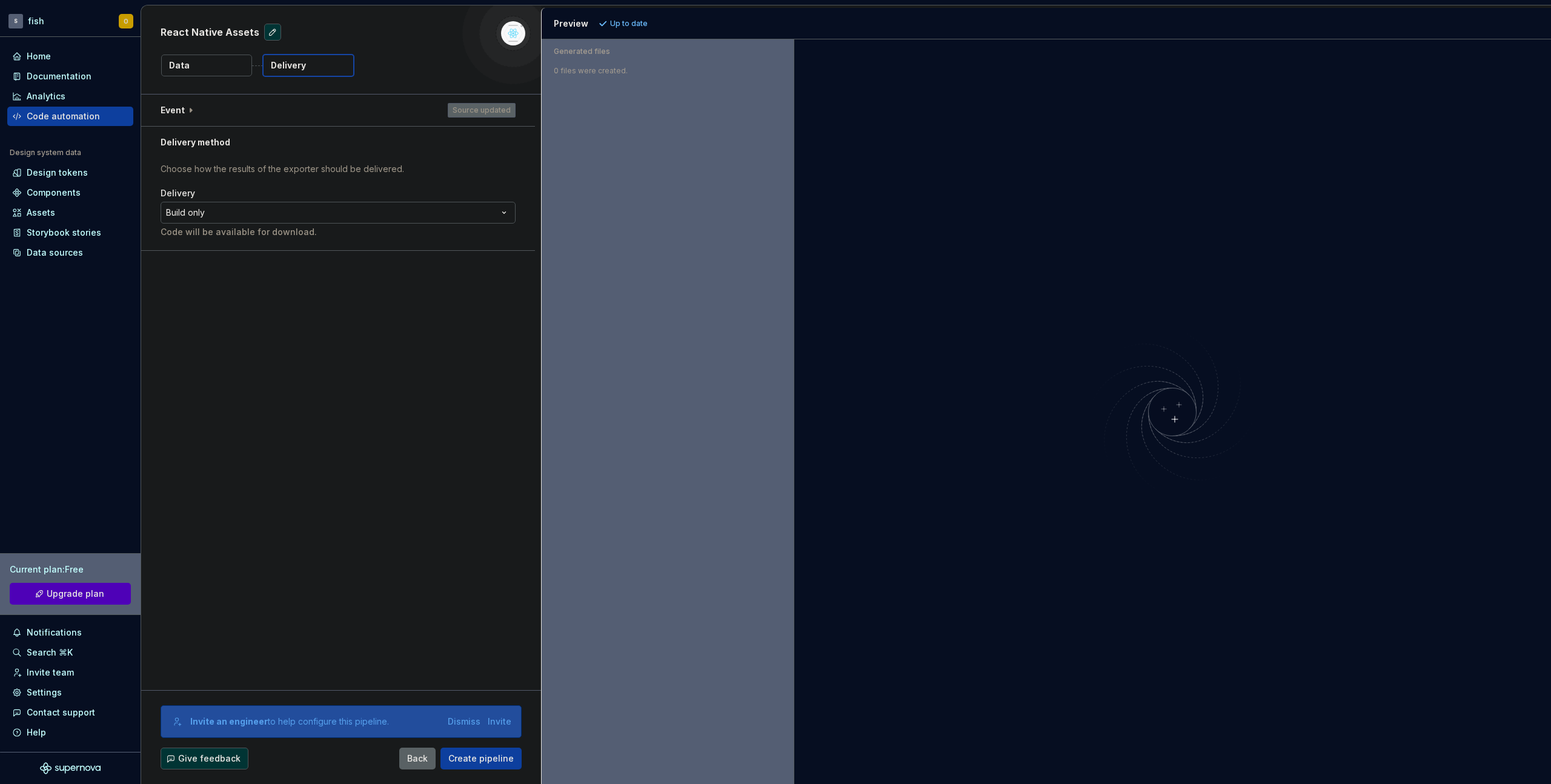
click at [306, 217] on html "**********" at bounding box center [776, 392] width 1551 height 784
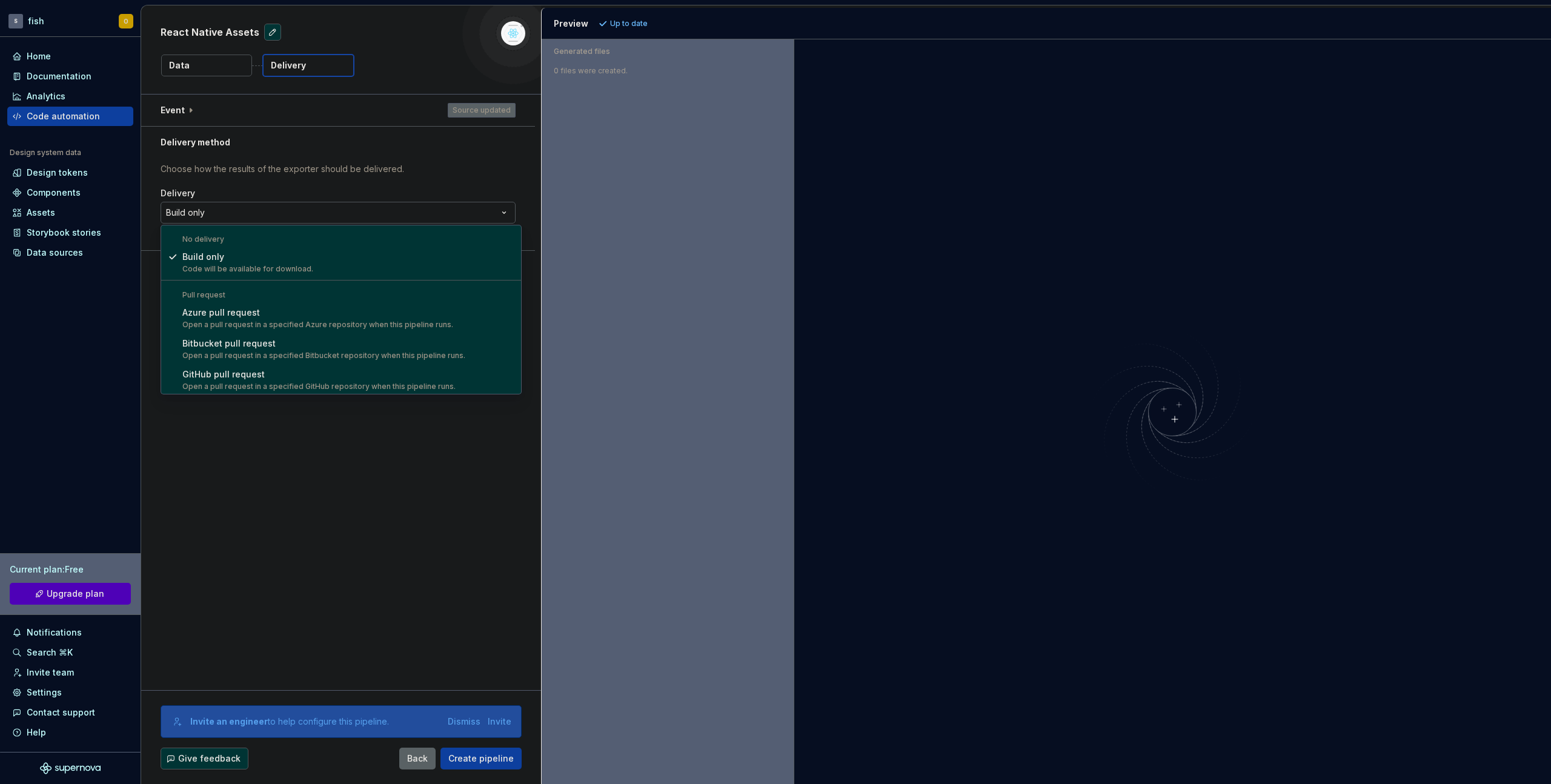
click at [318, 158] on html "**********" at bounding box center [776, 392] width 1551 height 784
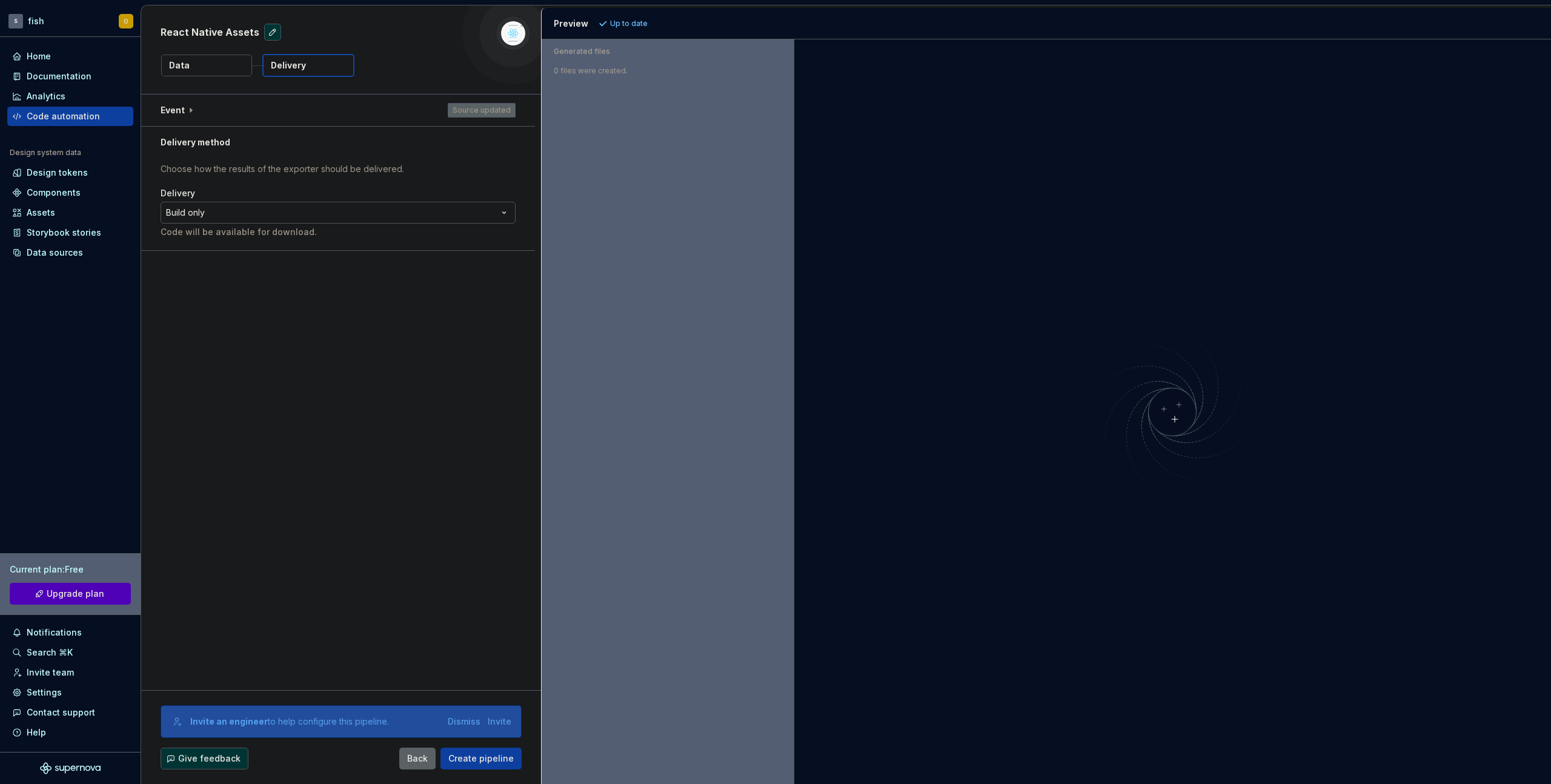
click at [287, 70] on p "Delivery" at bounding box center [288, 65] width 35 height 12
click at [213, 70] on button "Data" at bounding box center [206, 65] width 91 height 22
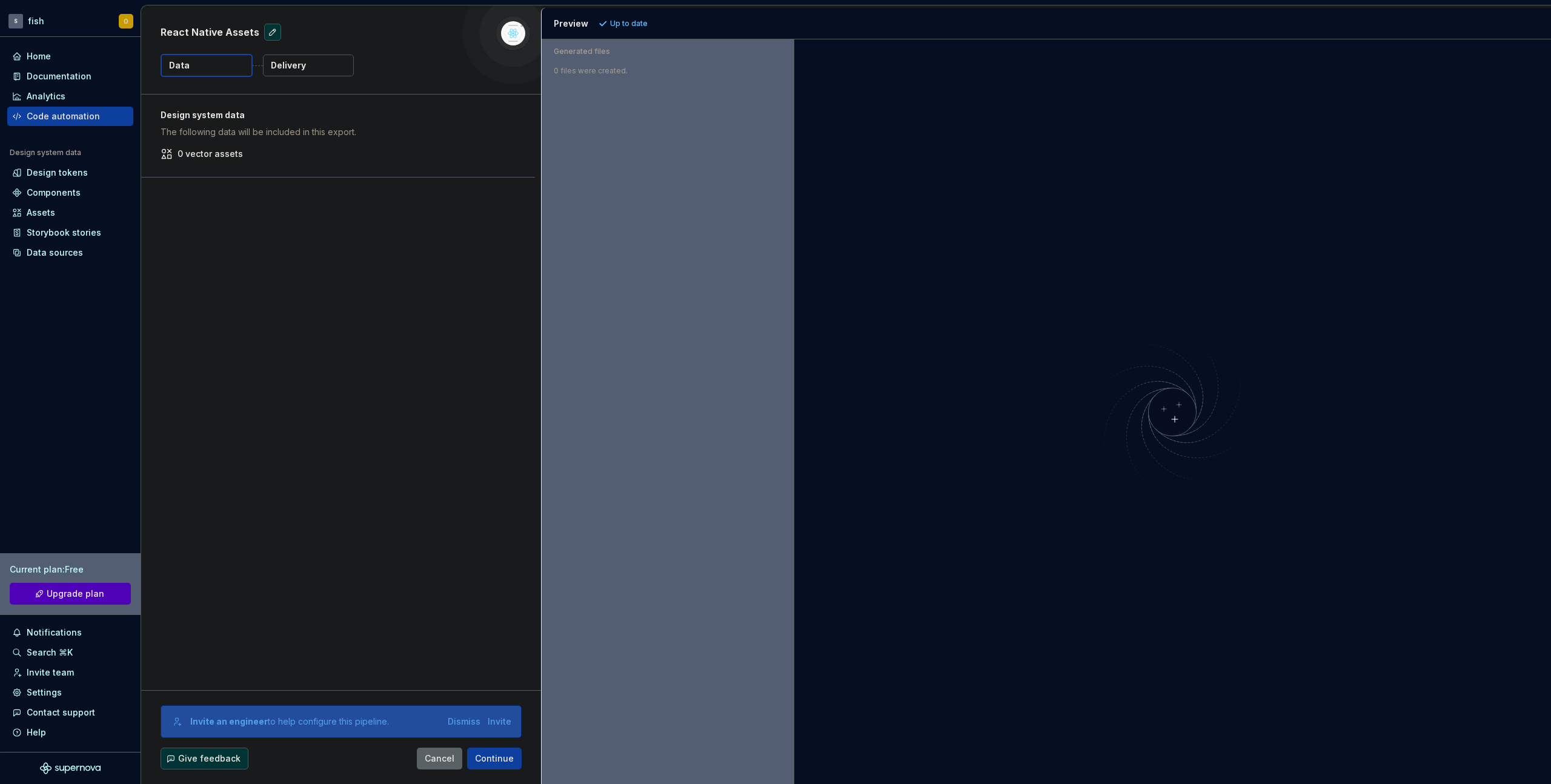
click at [312, 55] on button "Delivery" at bounding box center [308, 65] width 91 height 22
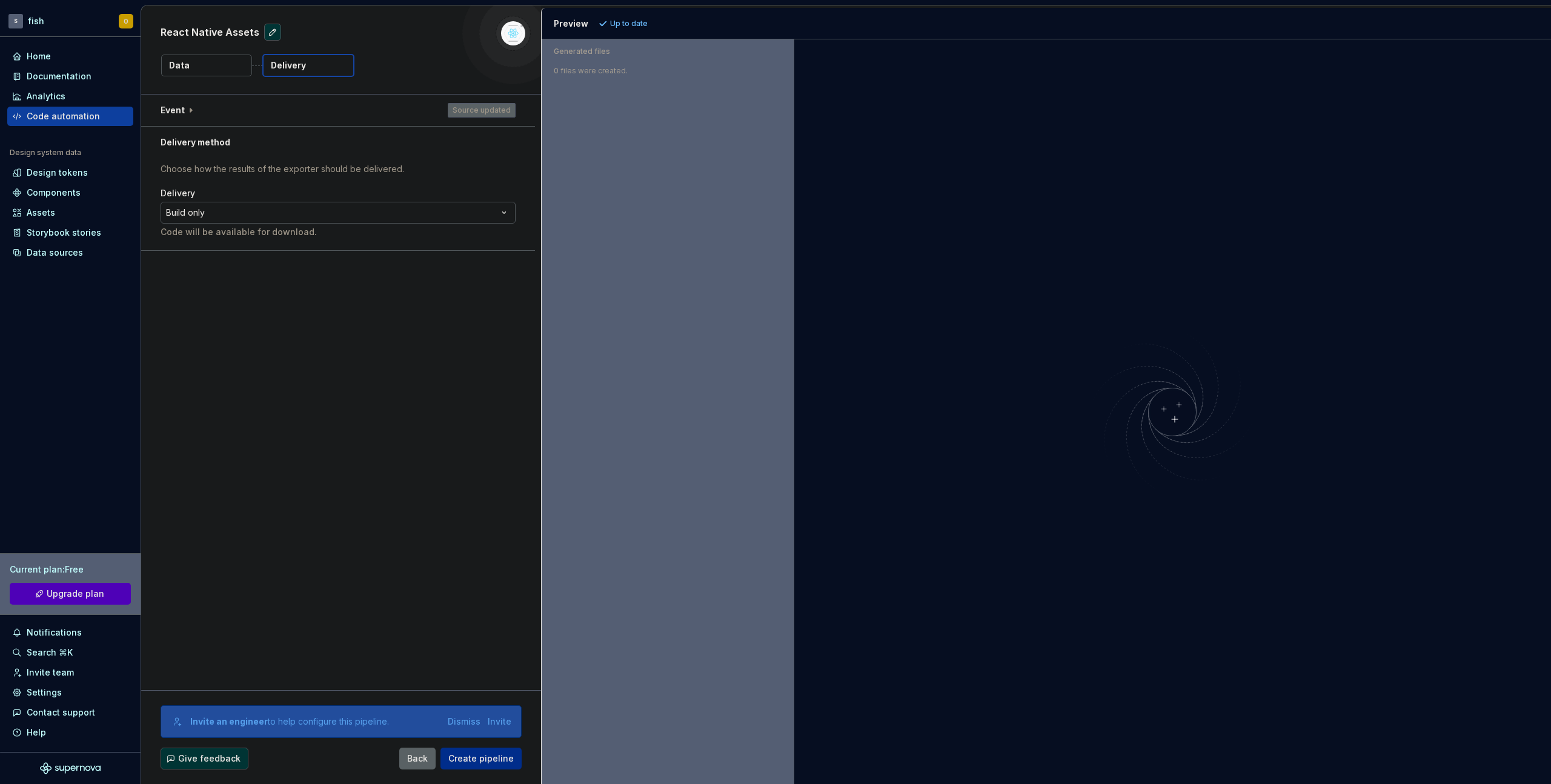
click at [482, 762] on span "Create pipeline" at bounding box center [480, 758] width 65 height 12
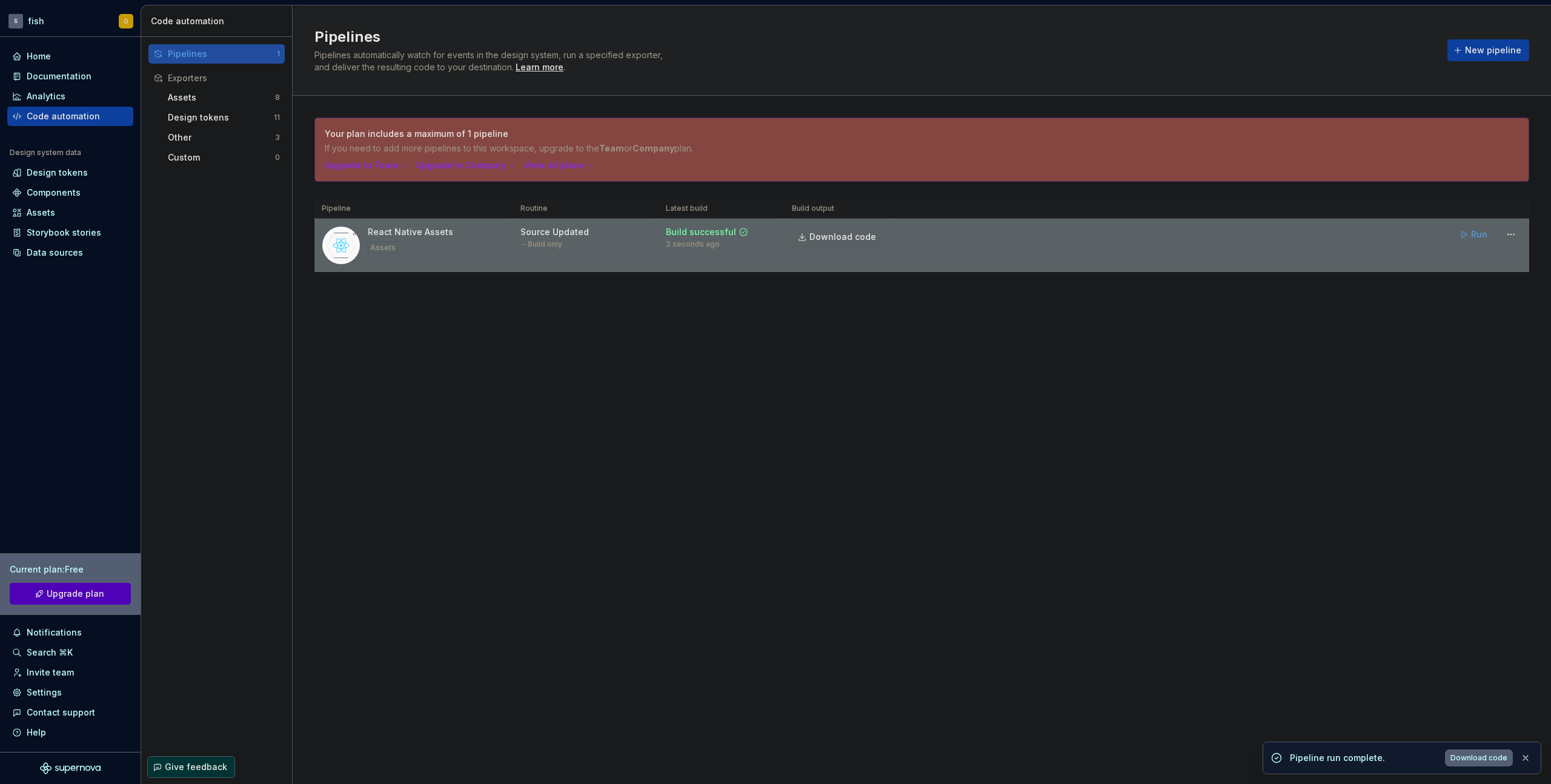
click at [839, 239] on span "Download code" at bounding box center [843, 237] width 67 height 12
click at [847, 239] on span "Download code" at bounding box center [843, 237] width 67 height 12
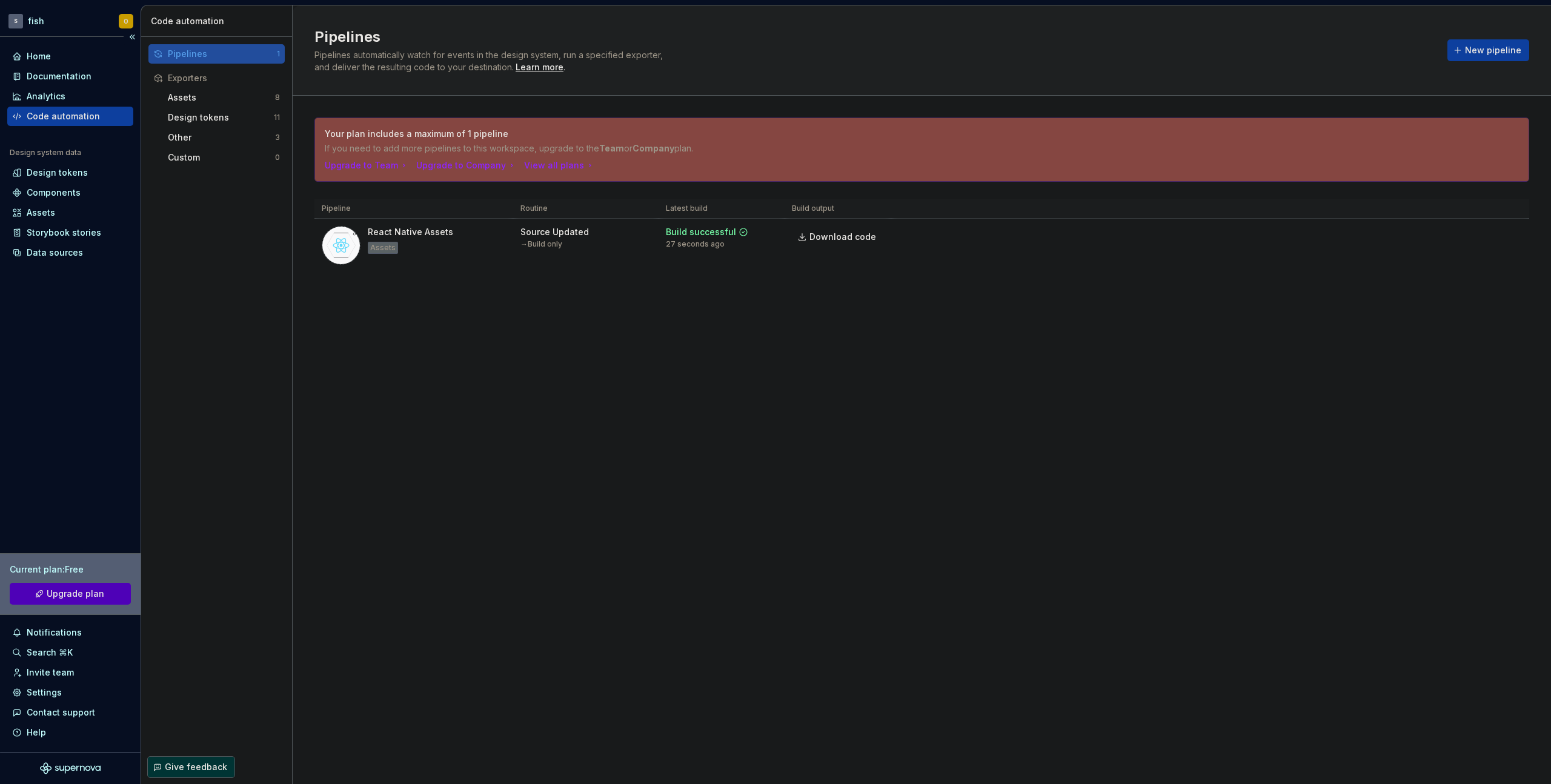
click at [58, 127] on div "Home Documentation Analytics Code automation Design system data Design tokens C…" at bounding box center [70, 154] width 126 height 216
click at [58, 126] on div "Home Documentation Analytics Code automation Design system data Design tokens C…" at bounding box center [70, 154] width 126 height 216
click at [61, 121] on div "Code automation" at bounding box center [64, 116] width 73 height 12
click at [76, 109] on div "Code automation" at bounding box center [70, 116] width 126 height 19
drag, startPoint x: 456, startPoint y: 54, endPoint x: 628, endPoint y: 52, distance: 172.0
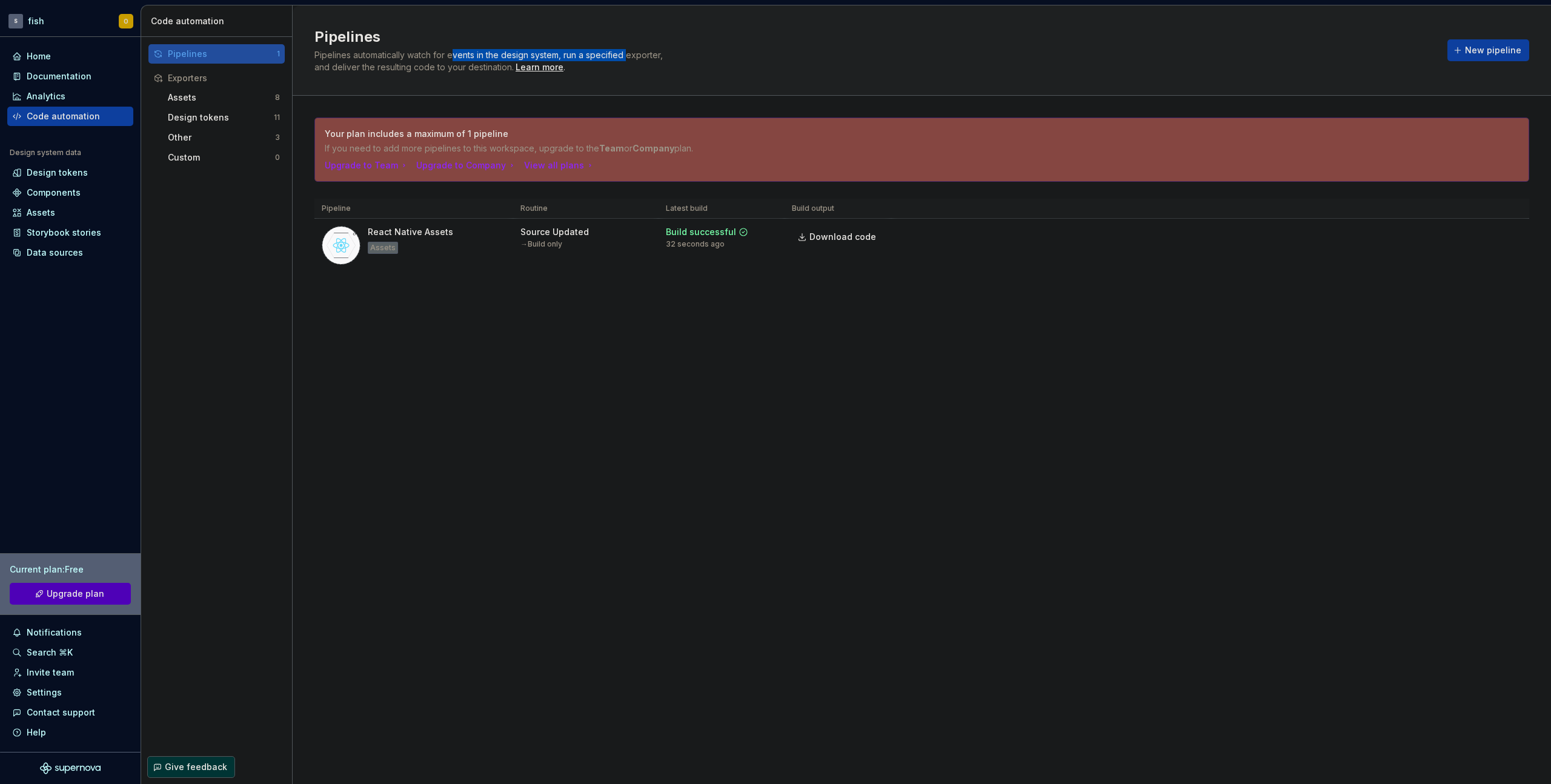
click at [628, 52] on span "Pipelines automatically watch for events in the design system, run a specified …" at bounding box center [490, 61] width 351 height 22
click at [85, 76] on div "Documentation" at bounding box center [59, 76] width 65 height 12
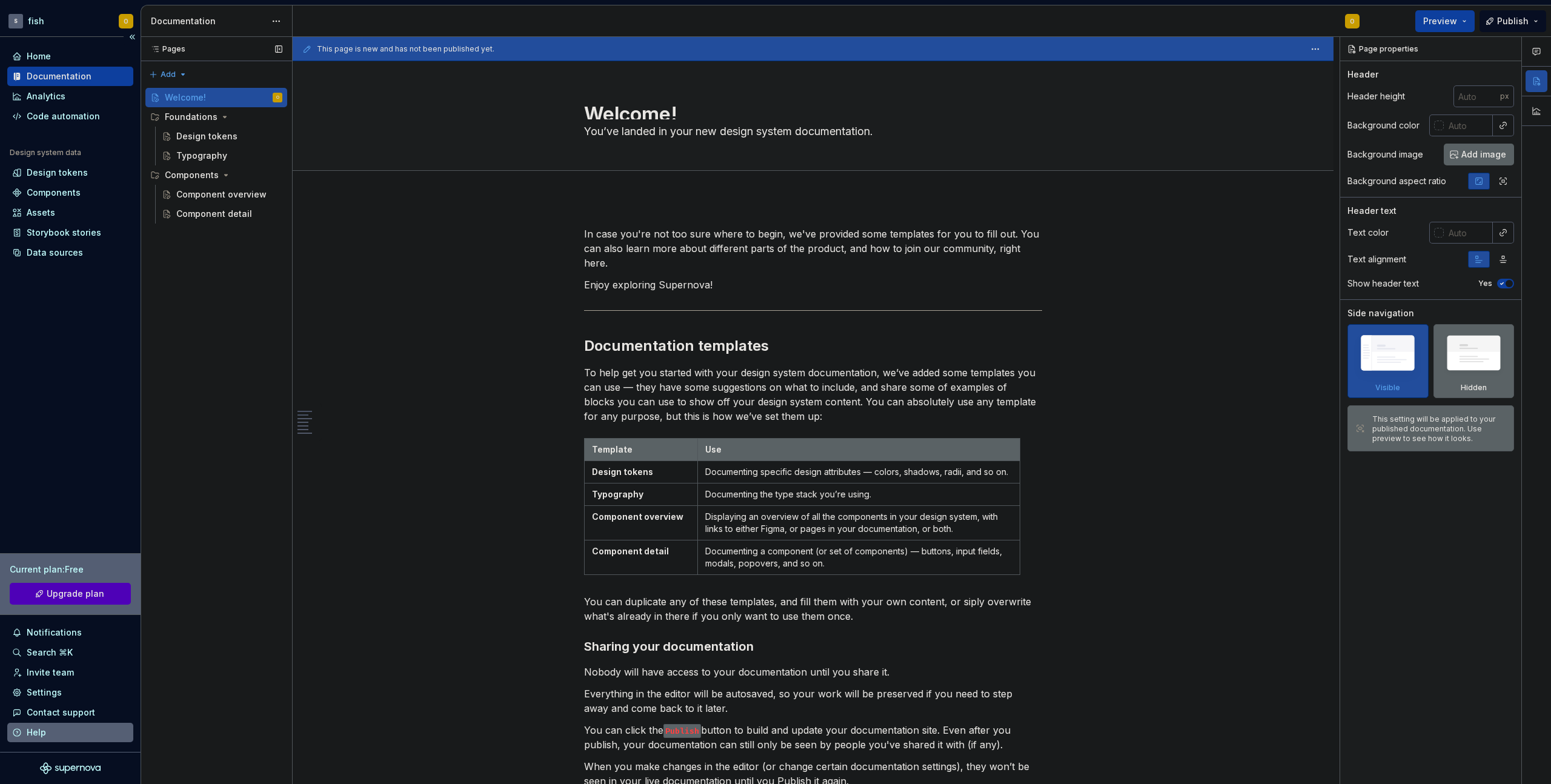
click at [55, 738] on div "Help" at bounding box center [70, 732] width 116 height 12
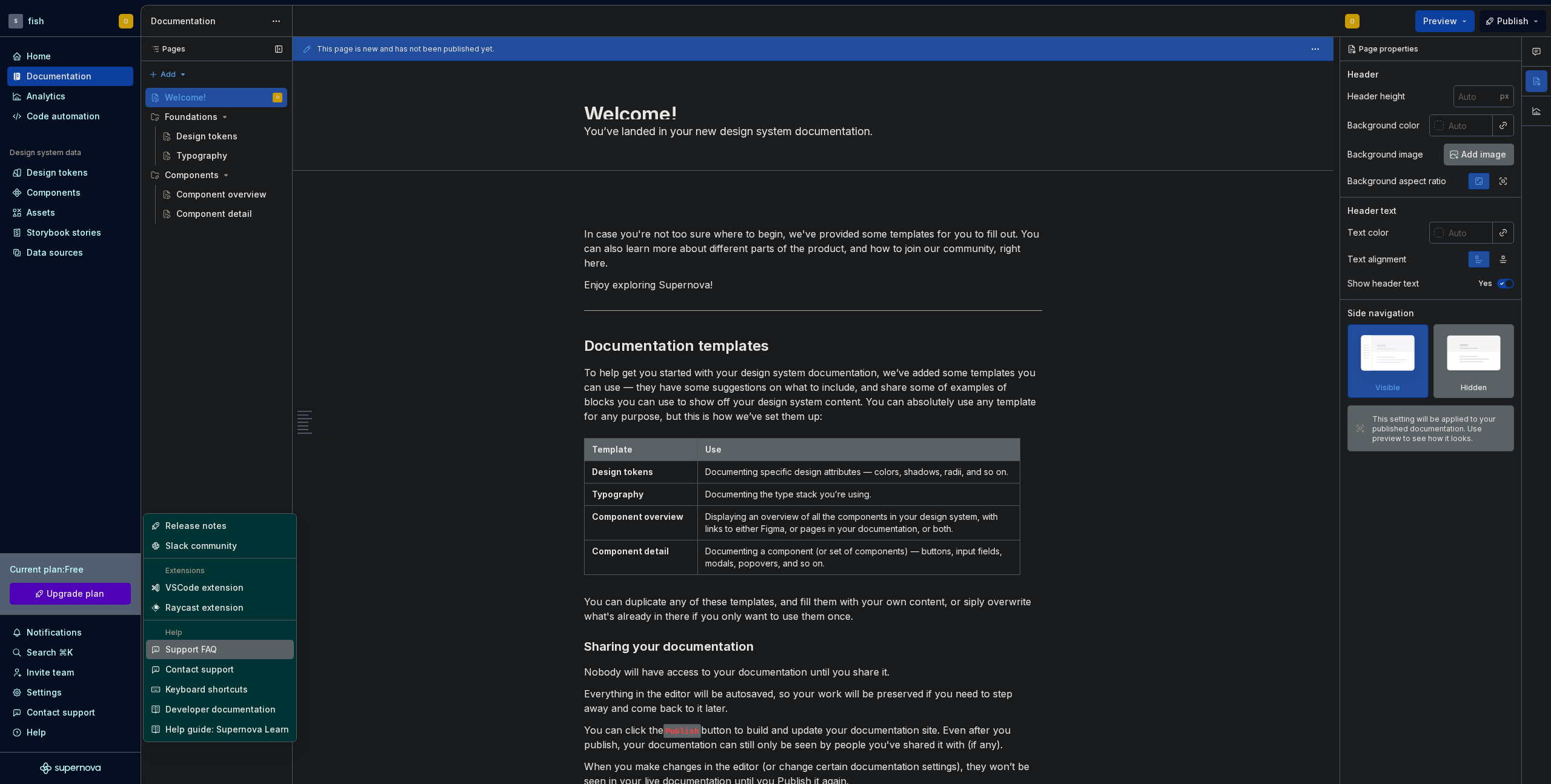
click at [183, 646] on div "Support FAQ" at bounding box center [191, 649] width 52 height 12
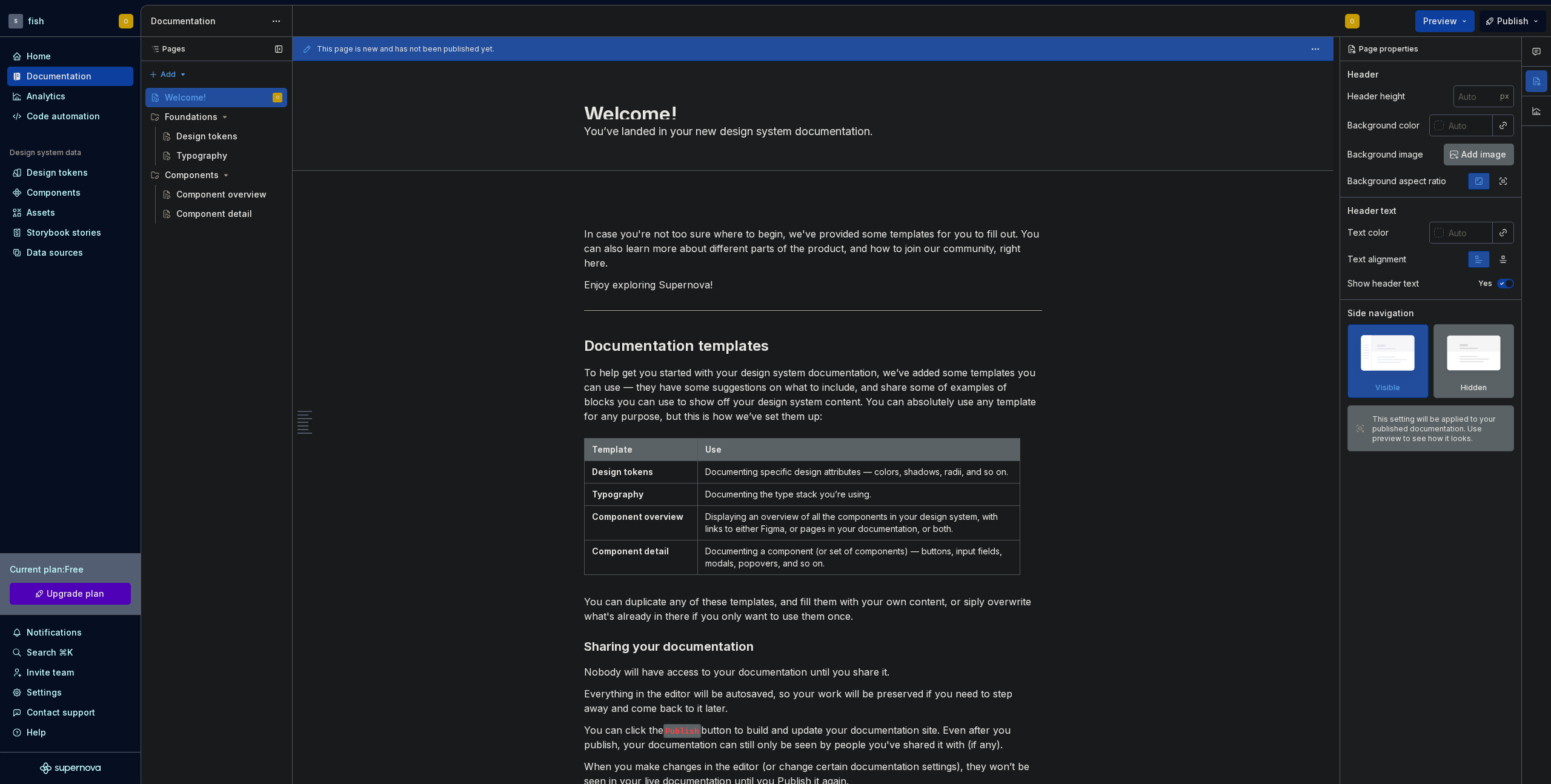
type textarea "*"
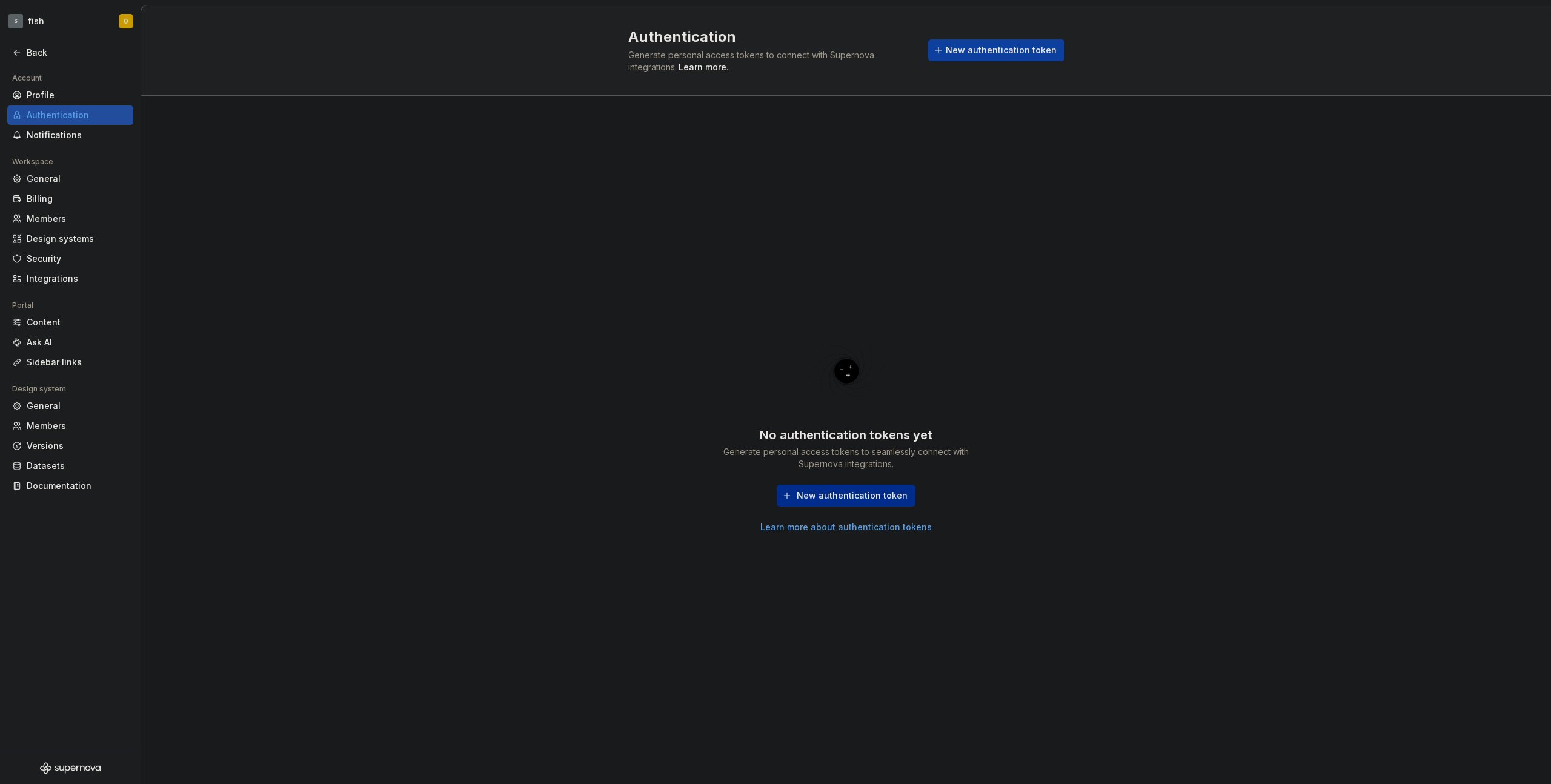
click at [871, 487] on button "New authentication token" at bounding box center [846, 495] width 139 height 22
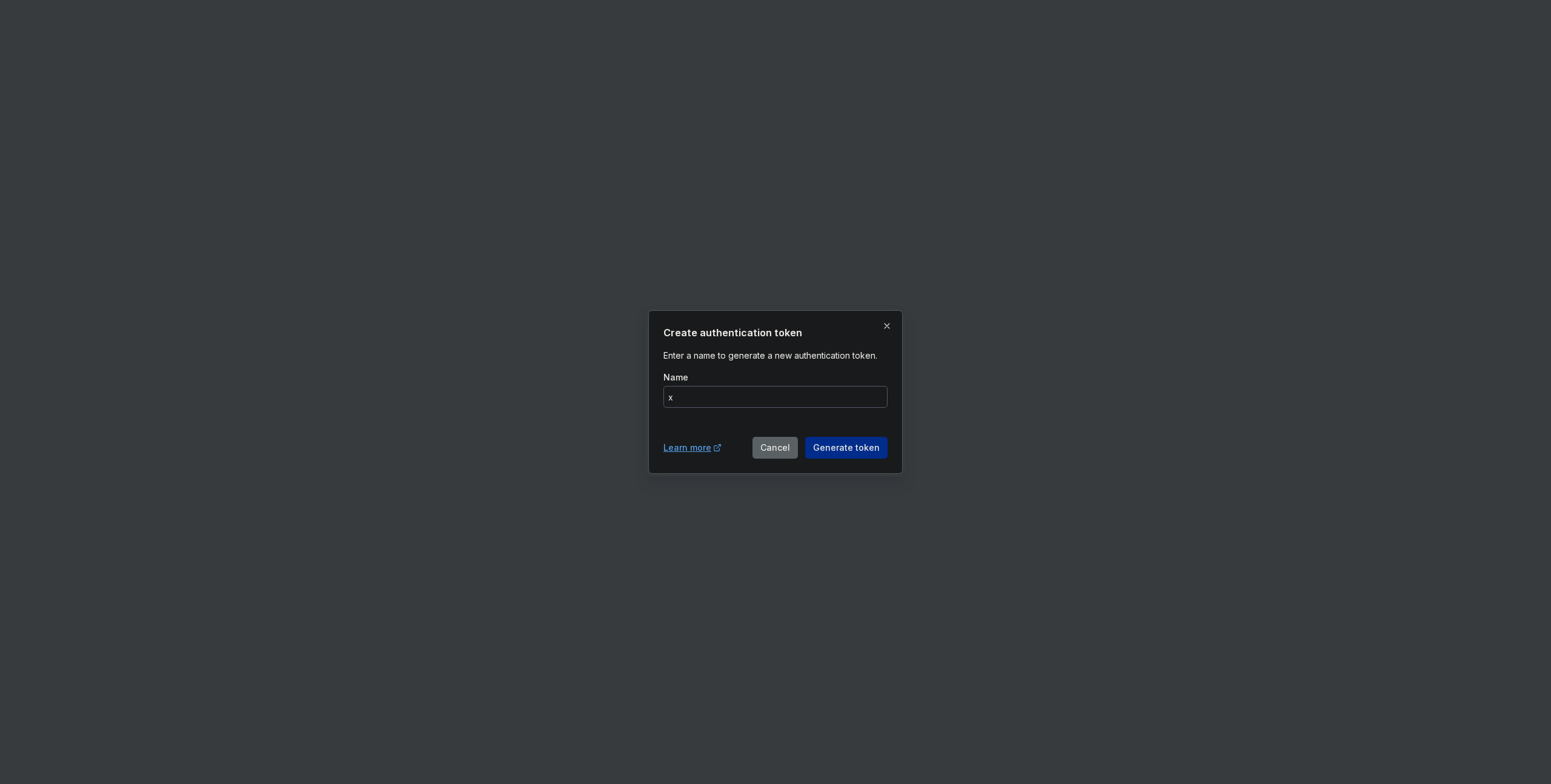
type input "x"
click at [840, 452] on span "Generate token" at bounding box center [846, 448] width 67 height 12
click at [838, 439] on button "Generate token" at bounding box center [847, 447] width 82 height 22
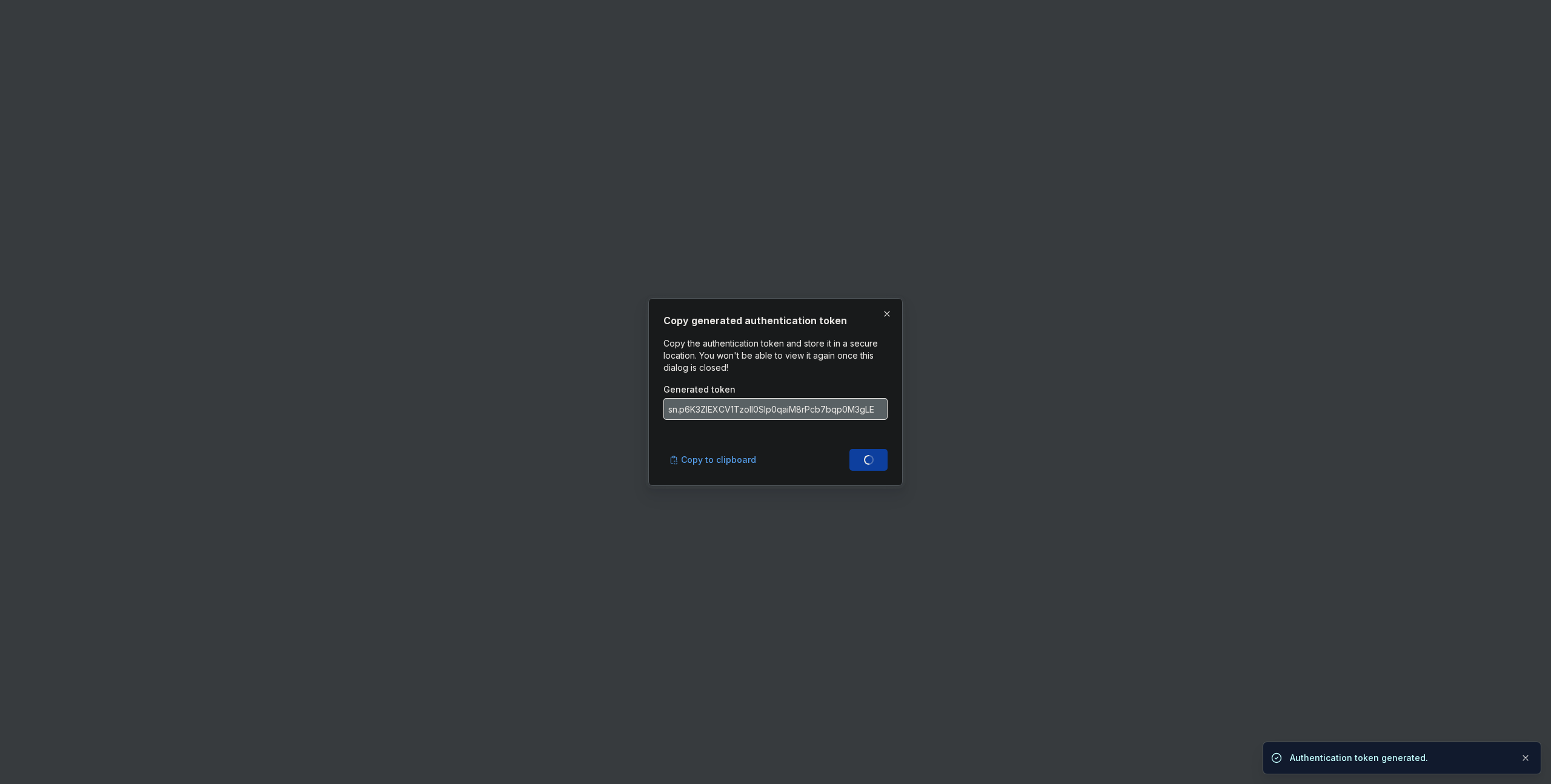
click at [813, 422] on div "Copy generated authentication token Copy the authentication token and store it …" at bounding box center [776, 392] width 224 height 157
type input "sn.YhgxidBCG8nk2lpTs827SVwu8sup2v8cWGEh9II7AUpDYf1BQZouWc1jAWdc2VitxsH56kP5ZQNT…"
click at [816, 410] on input "sn.YhgxidBCG8nk2lpTs827SVwu8sup2v8cWGEh9II7AUpDYf1BQZouWc1jAWdc2VitxsH56kP5ZQNT…" at bounding box center [776, 408] width 224 height 22
click at [817, 409] on input "sn.YhgxidBCG8nk2lpTs827SVwu8sup2v8cWGEh9II7AUpDYf1BQZouWc1jAWdc2VitxsH56kP5ZQNT…" at bounding box center [776, 408] width 224 height 22
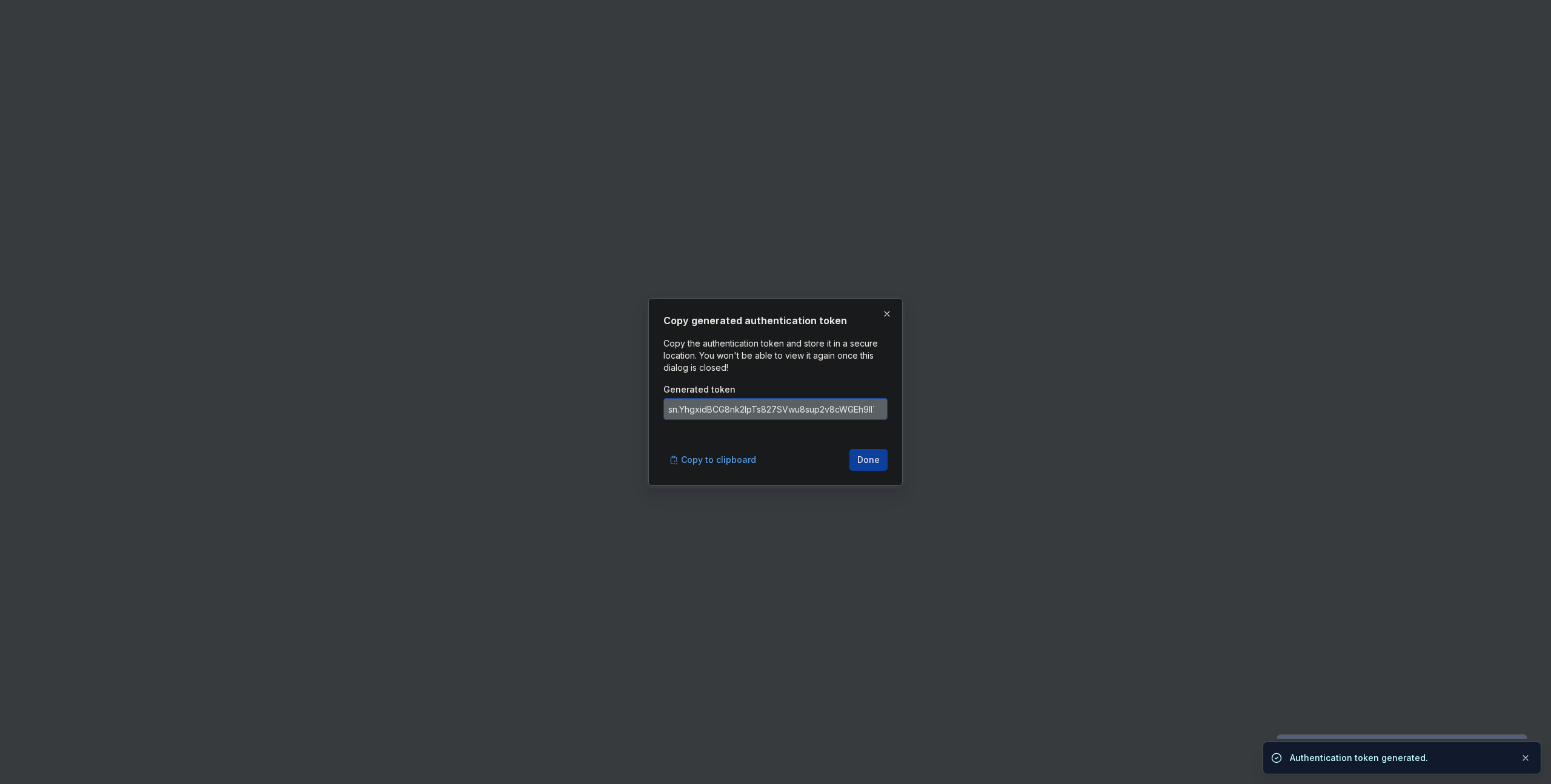
click at [817, 409] on input "sn.YhgxidBCG8nk2lpTs827SVwu8sup2v8cWGEh9II7AUpDYf1BQZouWc1jAWdc2VitxsH56kP5ZQNT…" at bounding box center [776, 408] width 224 height 22
click at [710, 464] on span "Copy to clipboard" at bounding box center [719, 460] width 75 height 12
click at [879, 464] on span "Done" at bounding box center [868, 460] width 22 height 12
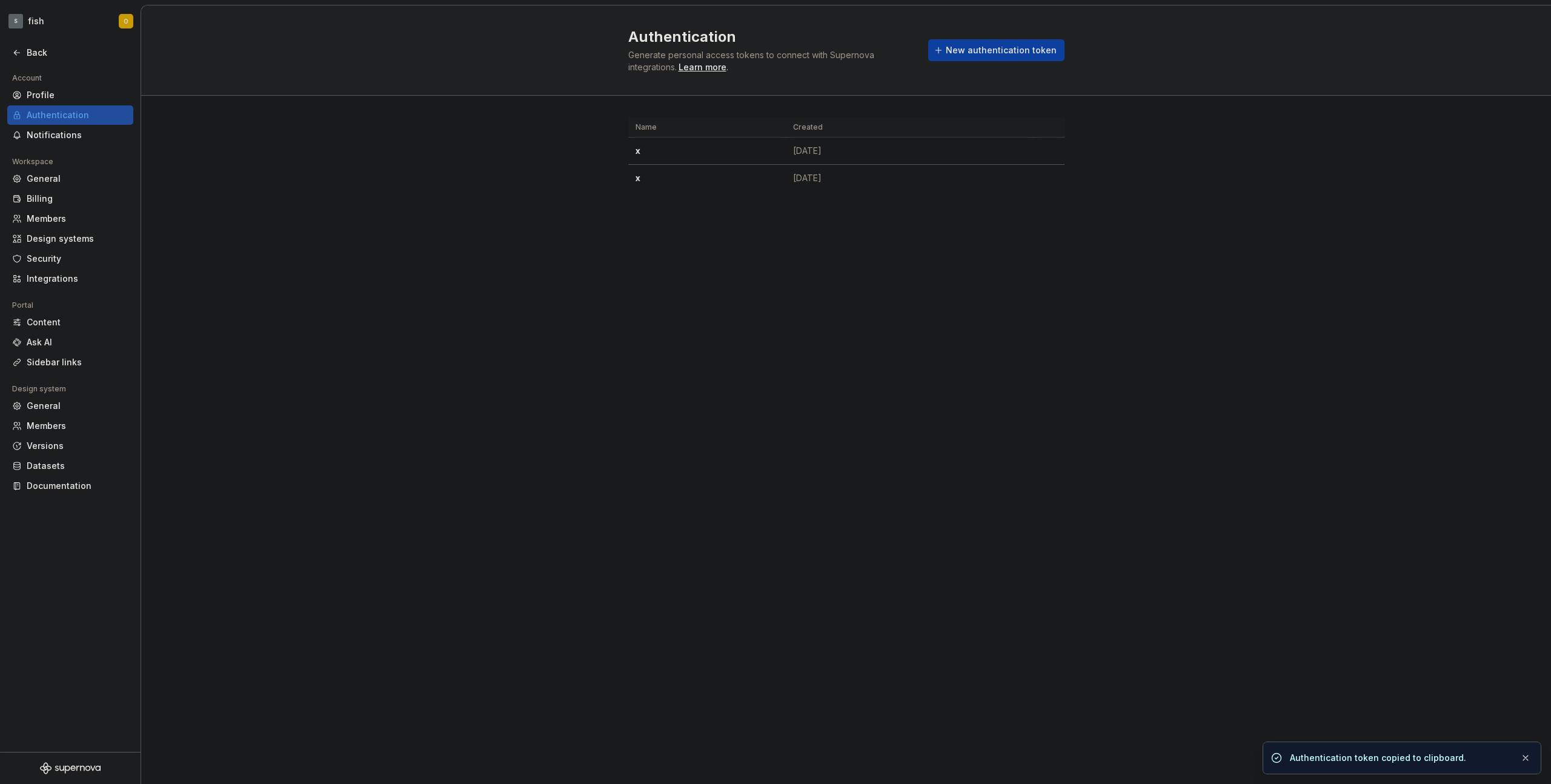
click at [720, 303] on div "Authentication Generate personal access tokens to connect with Supernova integr…" at bounding box center [846, 394] width 1410 height 778
